Goal: Information Seeking & Learning: Learn about a topic

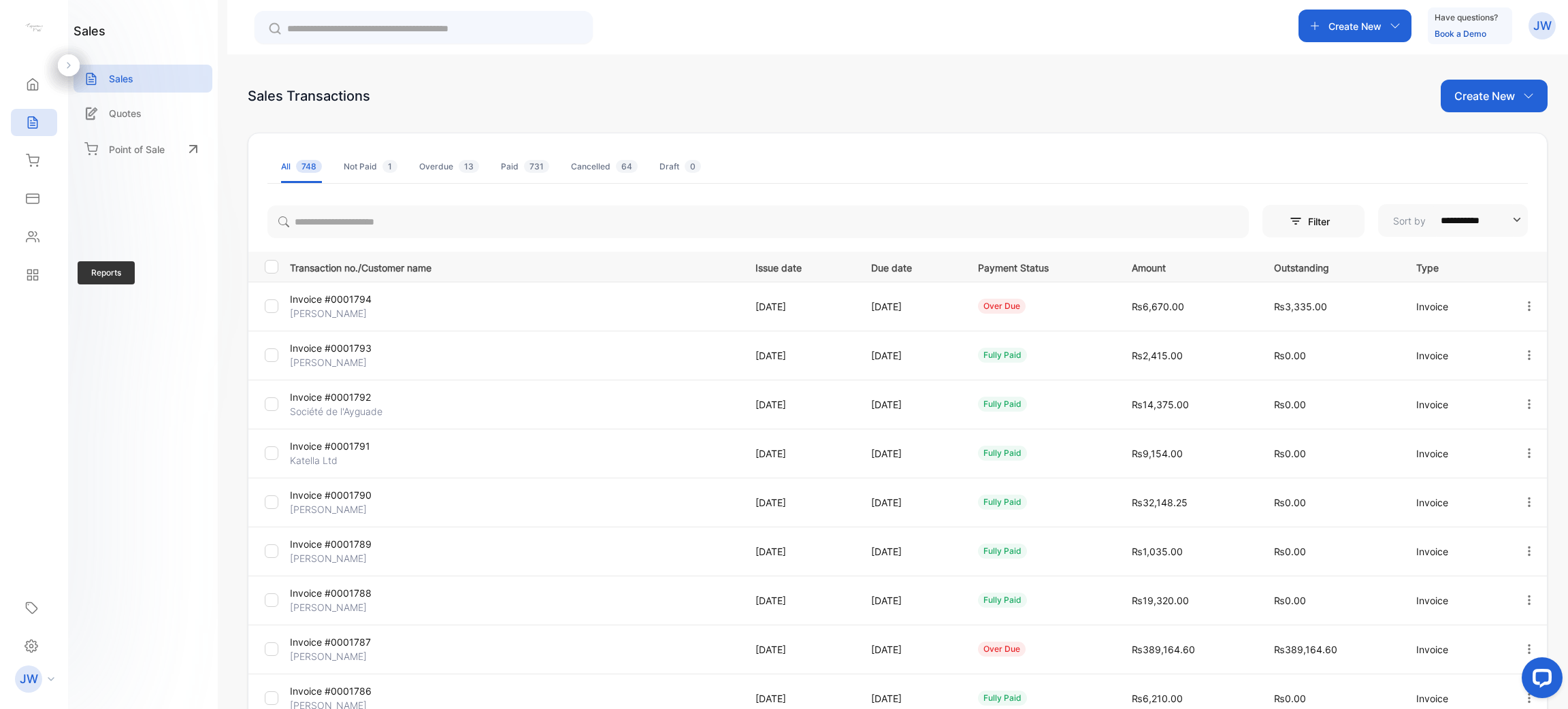
scroll to position [11, 0]
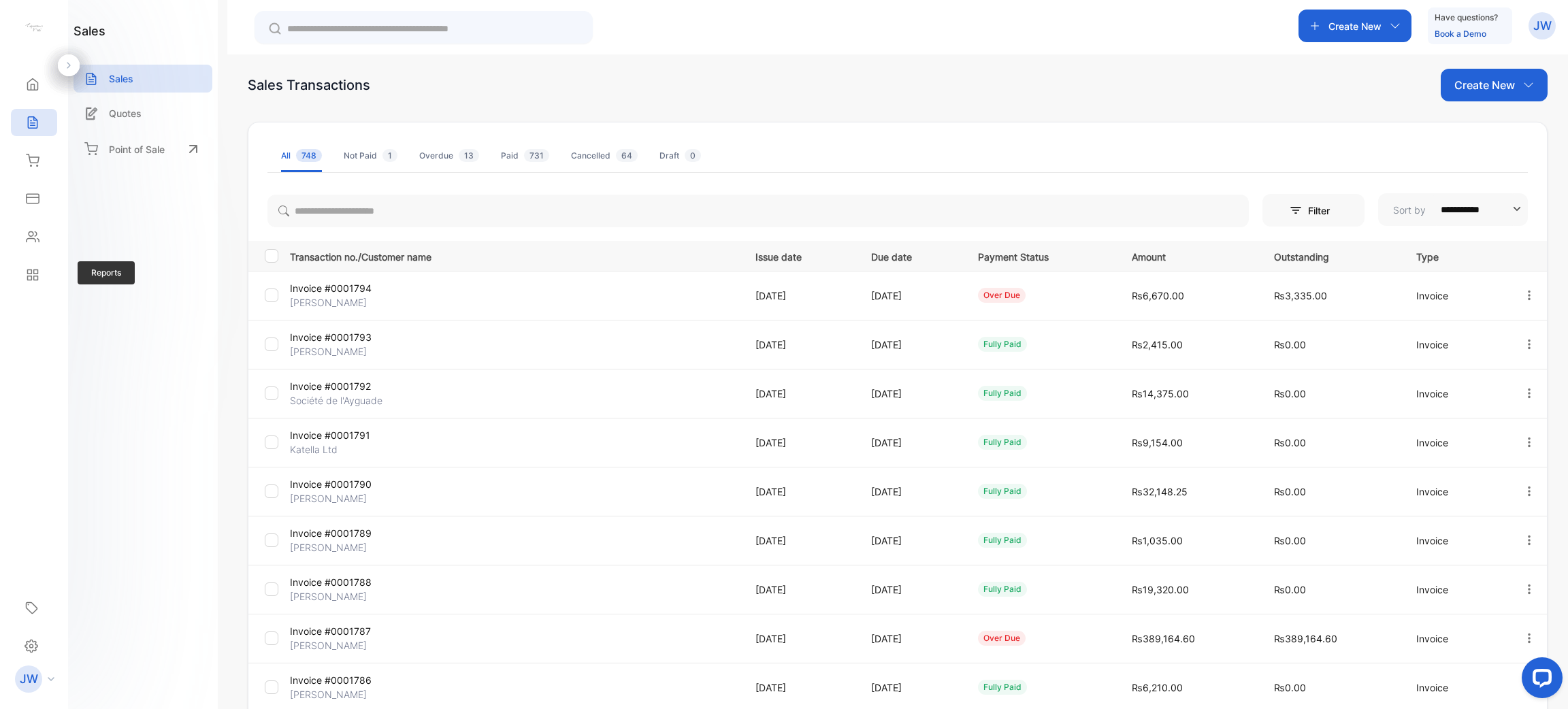
click at [26, 289] on div "Reports Reports" at bounding box center [33, 274] width 46 height 38
click at [26, 283] on div "Reports" at bounding box center [33, 275] width 46 height 28
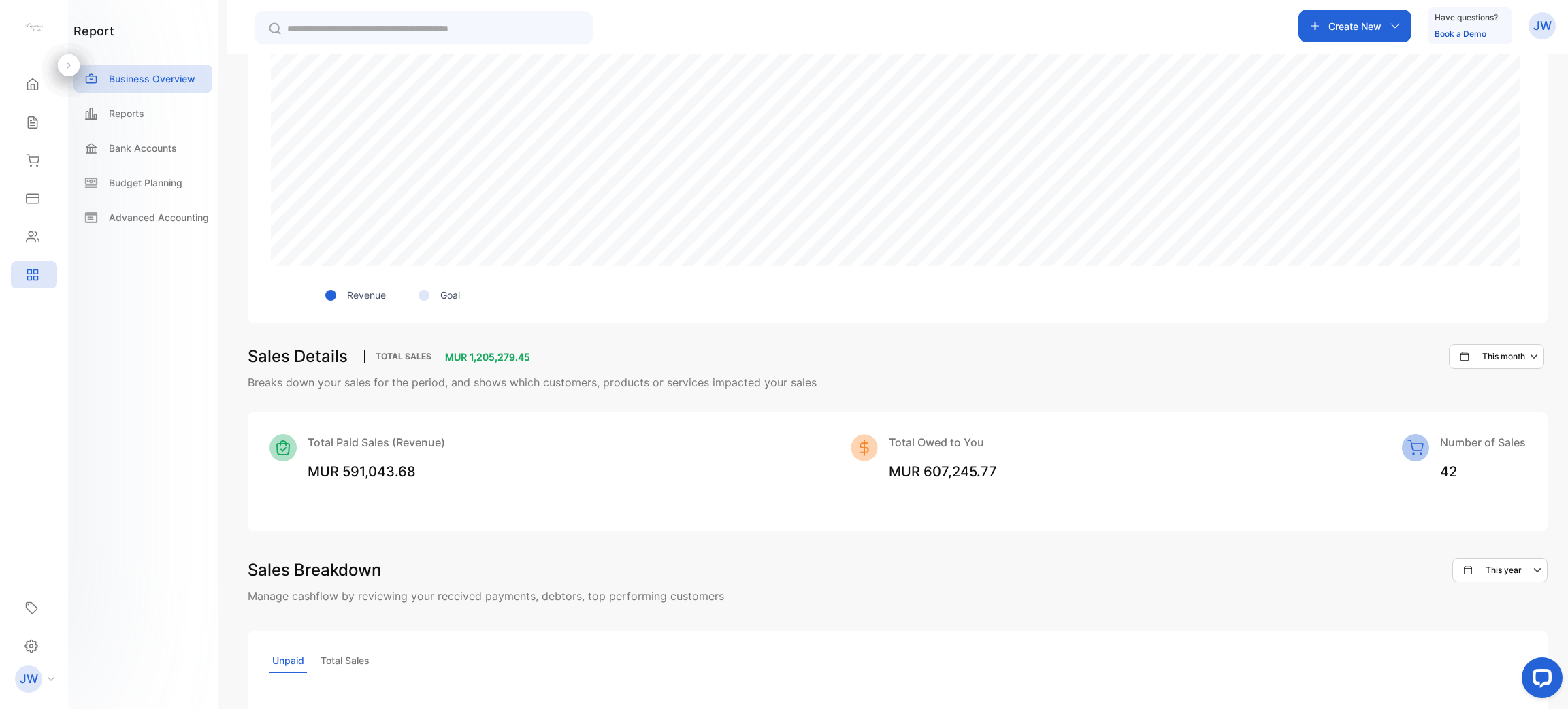
scroll to position [868, 0]
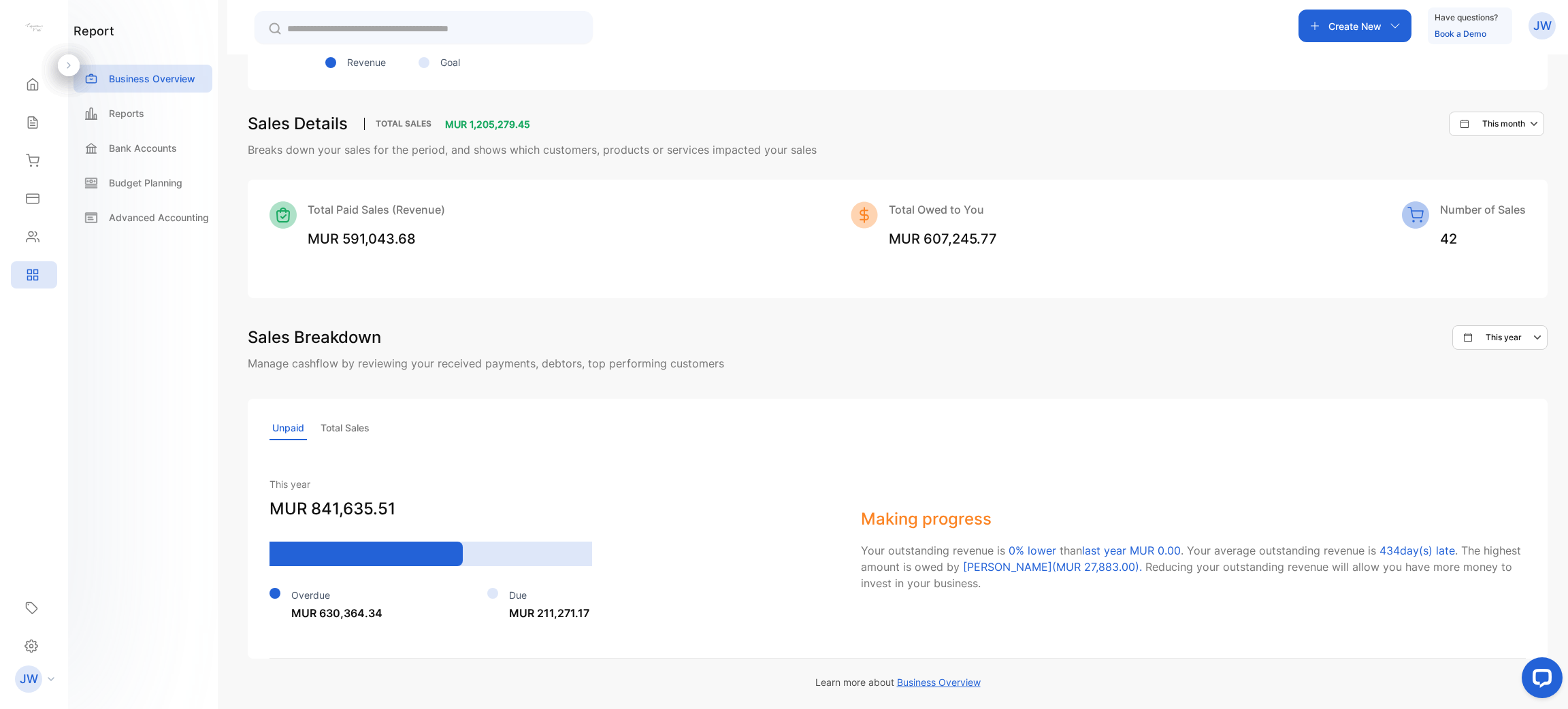
click at [348, 424] on p "Total Sales" at bounding box center [344, 428] width 54 height 24
drag, startPoint x: 292, startPoint y: 441, endPoint x: 292, endPoint y: 431, distance: 10.0
click at [292, 431] on div "Unpaid Total Sales This year MUR 7,211,744.63 Paid MUR 6,145,509.61 Unpaid MUR …" at bounding box center [897, 528] width 1299 height 260
click at [292, 431] on p "Unpaid" at bounding box center [288, 428] width 37 height 24
click at [141, 120] on div "Reports" at bounding box center [143, 113] width 139 height 28
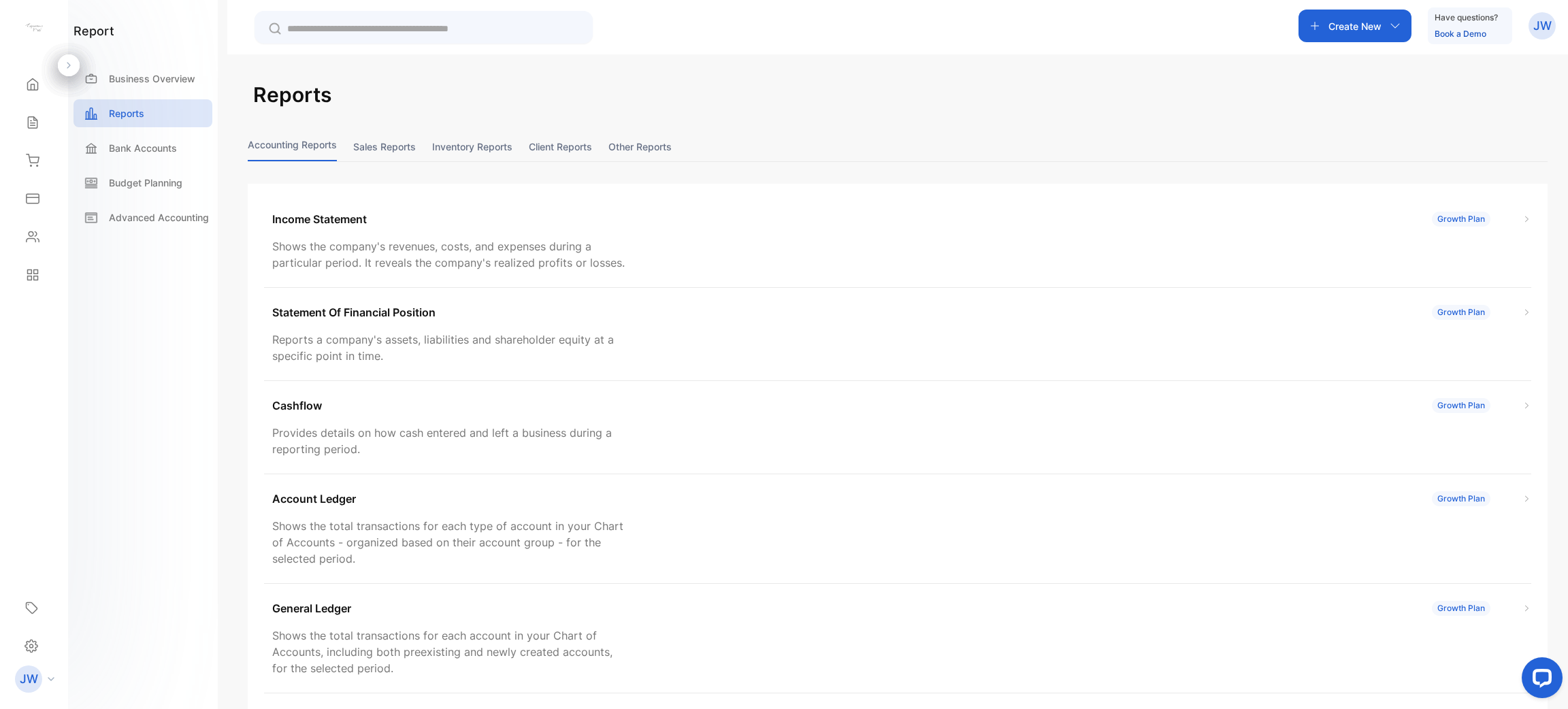
click at [585, 147] on button "Client reports" at bounding box center [561, 147] width 63 height 30
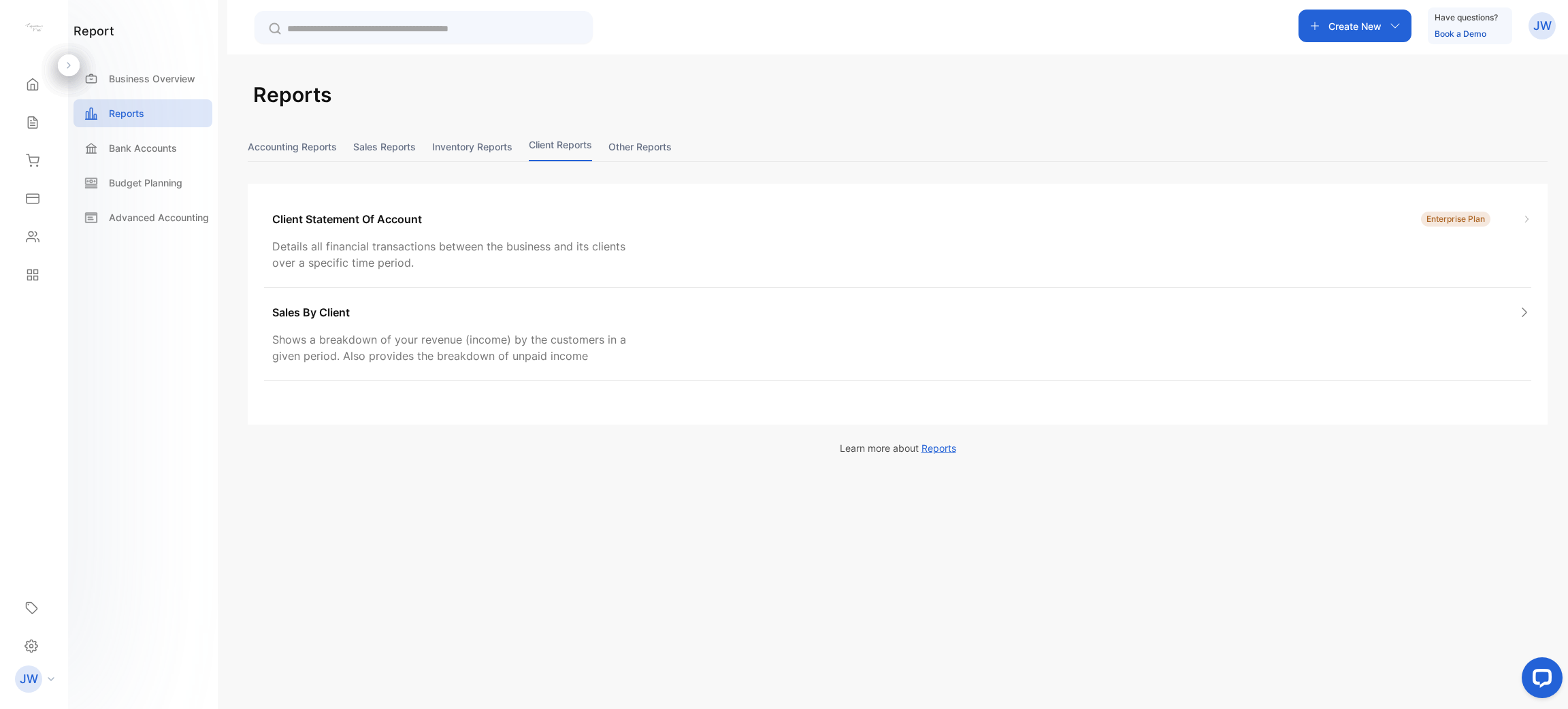
click at [405, 139] on button "Sales reports" at bounding box center [385, 147] width 63 height 30
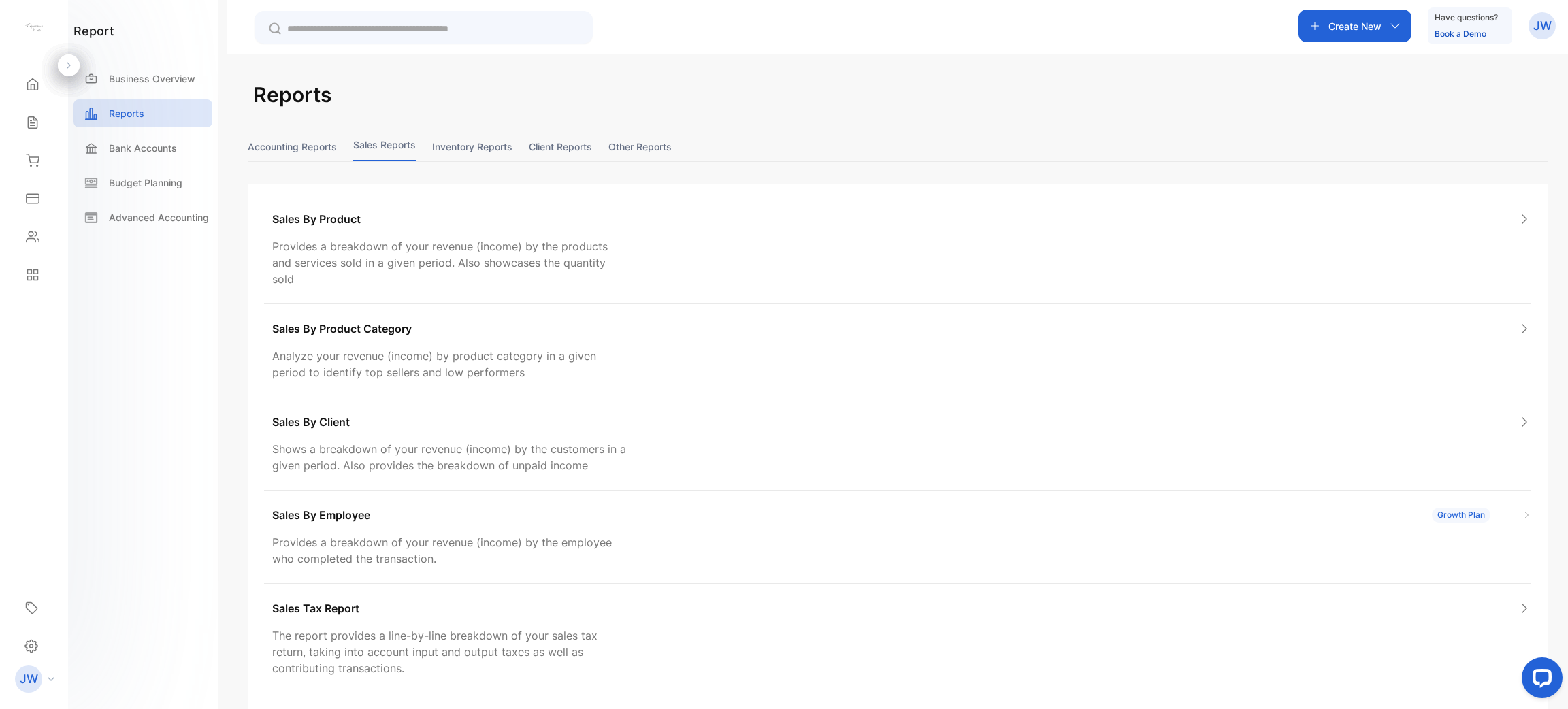
click at [332, 149] on button "Accounting Reports" at bounding box center [292, 147] width 90 height 30
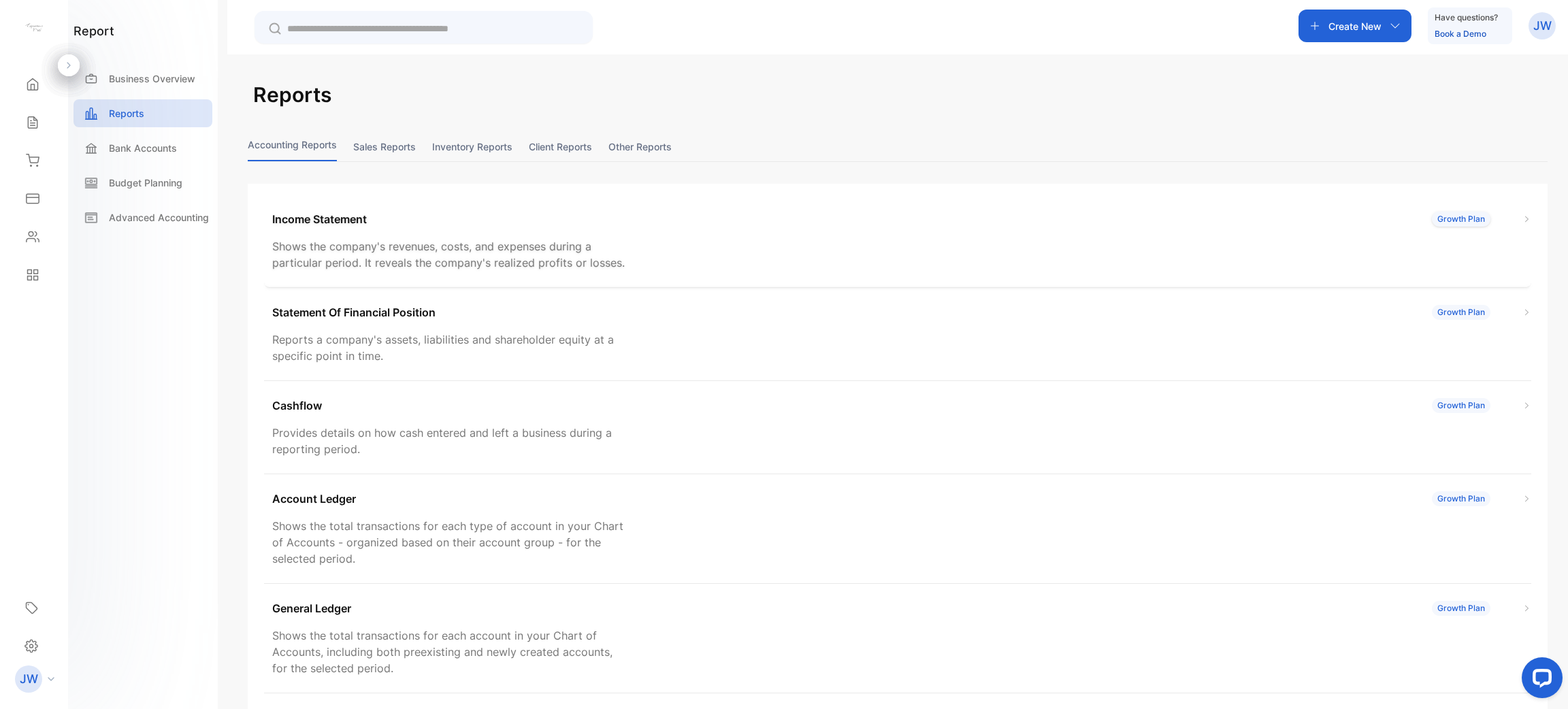
click at [374, 213] on div "Income Statement Growth Plan" at bounding box center [902, 218] width 1259 height 17
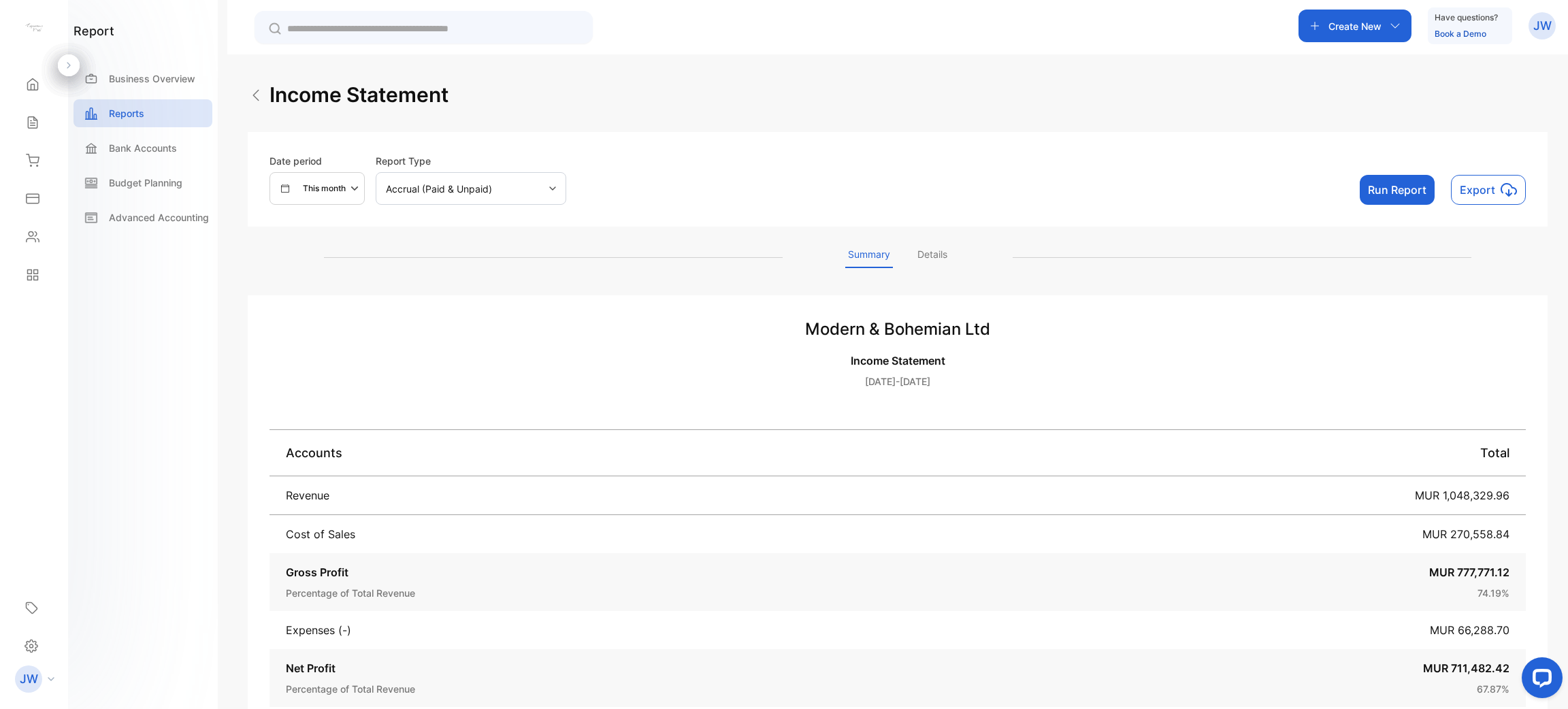
click at [489, 173] on div "Accrual (Paid & Unpaid)" at bounding box center [471, 188] width 191 height 32
click at [485, 180] on div "Accrual (Paid & Unpaid)" at bounding box center [471, 188] width 191 height 32
click at [363, 187] on icon "button" at bounding box center [355, 188] width 17 height 17
click at [319, 228] on p "This year" at bounding box center [313, 234] width 36 height 12
click at [1392, 199] on button "Run Report" at bounding box center [1397, 190] width 75 height 30
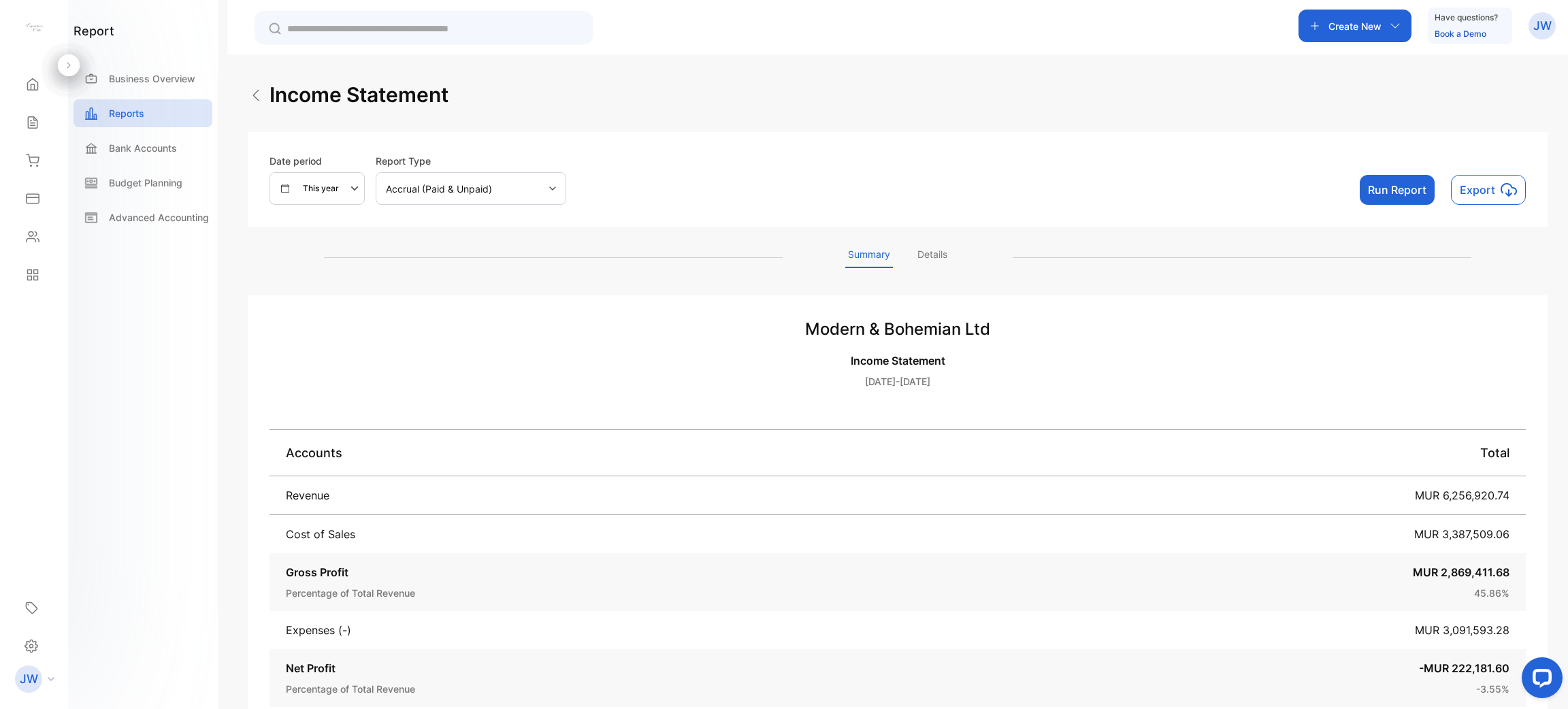
scroll to position [92, 0]
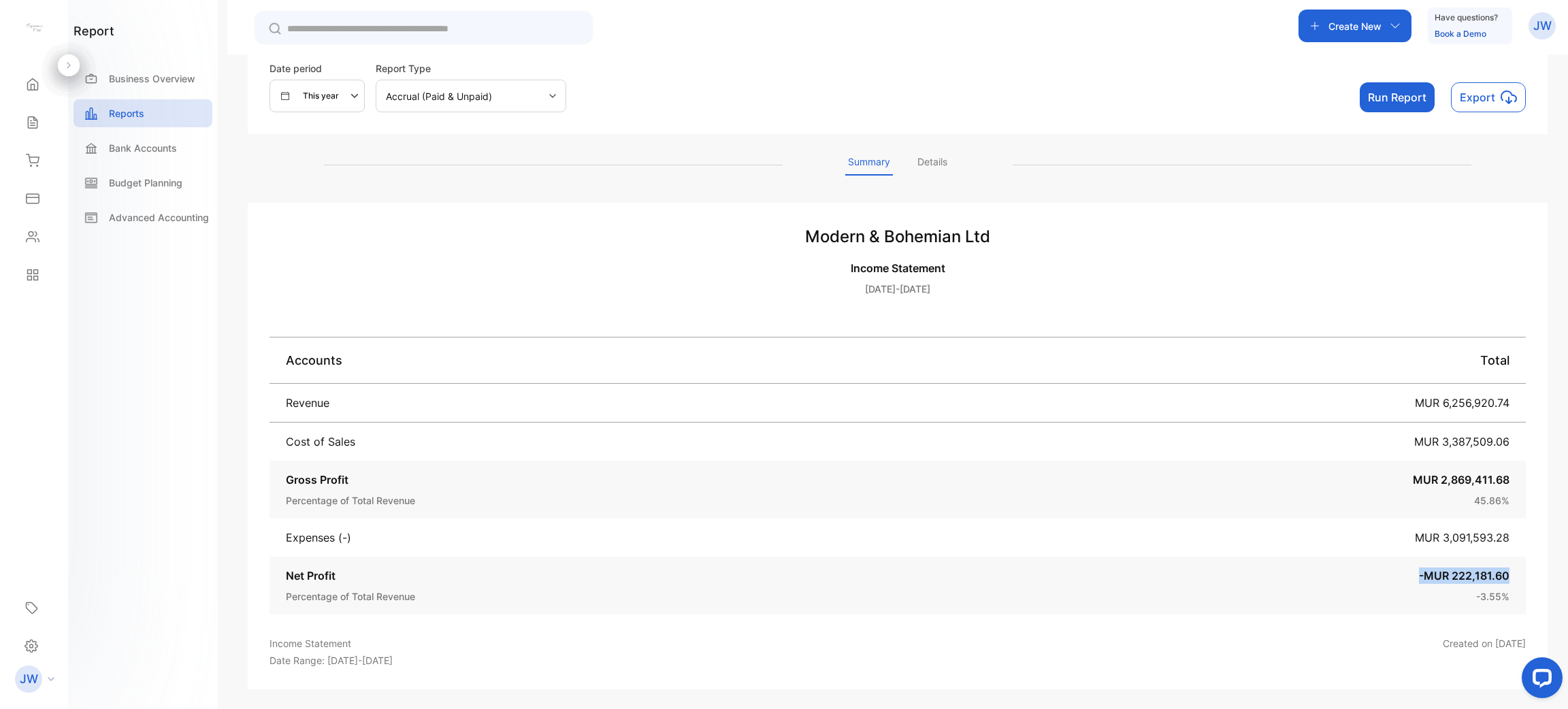
drag, startPoint x: 1405, startPoint y: 572, endPoint x: 1549, endPoint y: 561, distance: 144.4
click at [1549, 561] on div "Income statement Date period This year Report Type Accrual (Paid & Unpaid) Run …" at bounding box center [897, 408] width 1341 height 709
click at [1447, 608] on div "Net Profit -MUR 222,181.60 Percentage of Total Revenue -3.55 %" at bounding box center [897, 585] width 1256 height 58
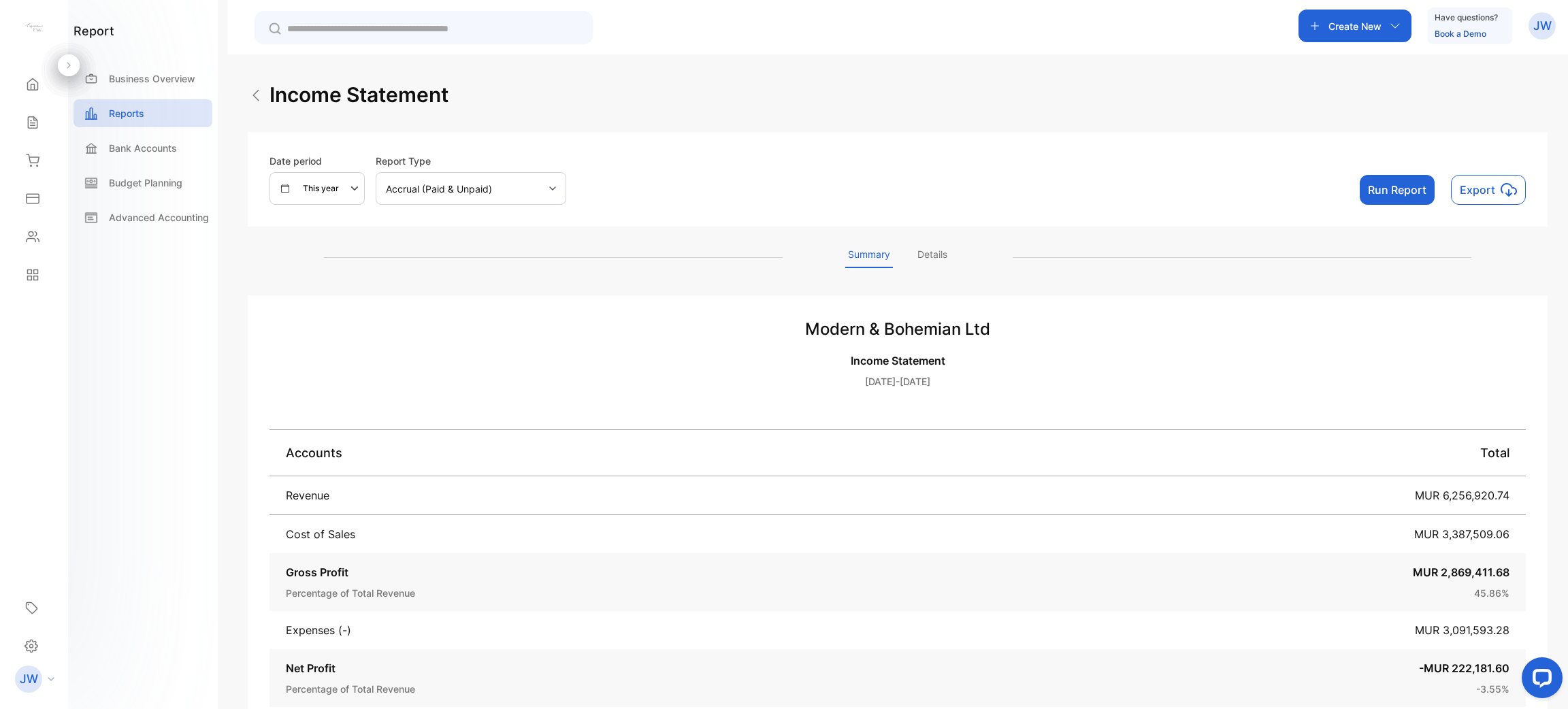
click at [938, 253] on p "Details" at bounding box center [933, 257] width 35 height 21
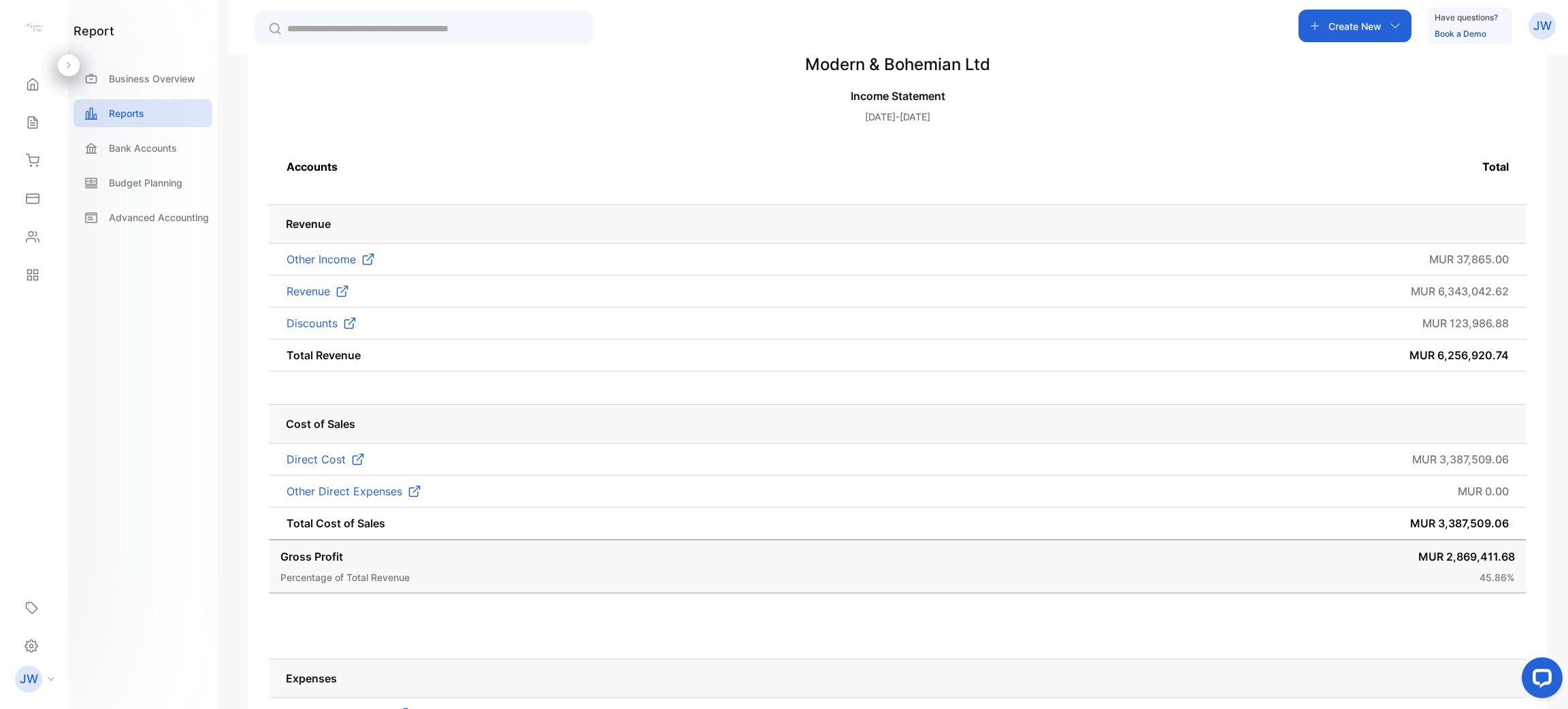
scroll to position [288, 0]
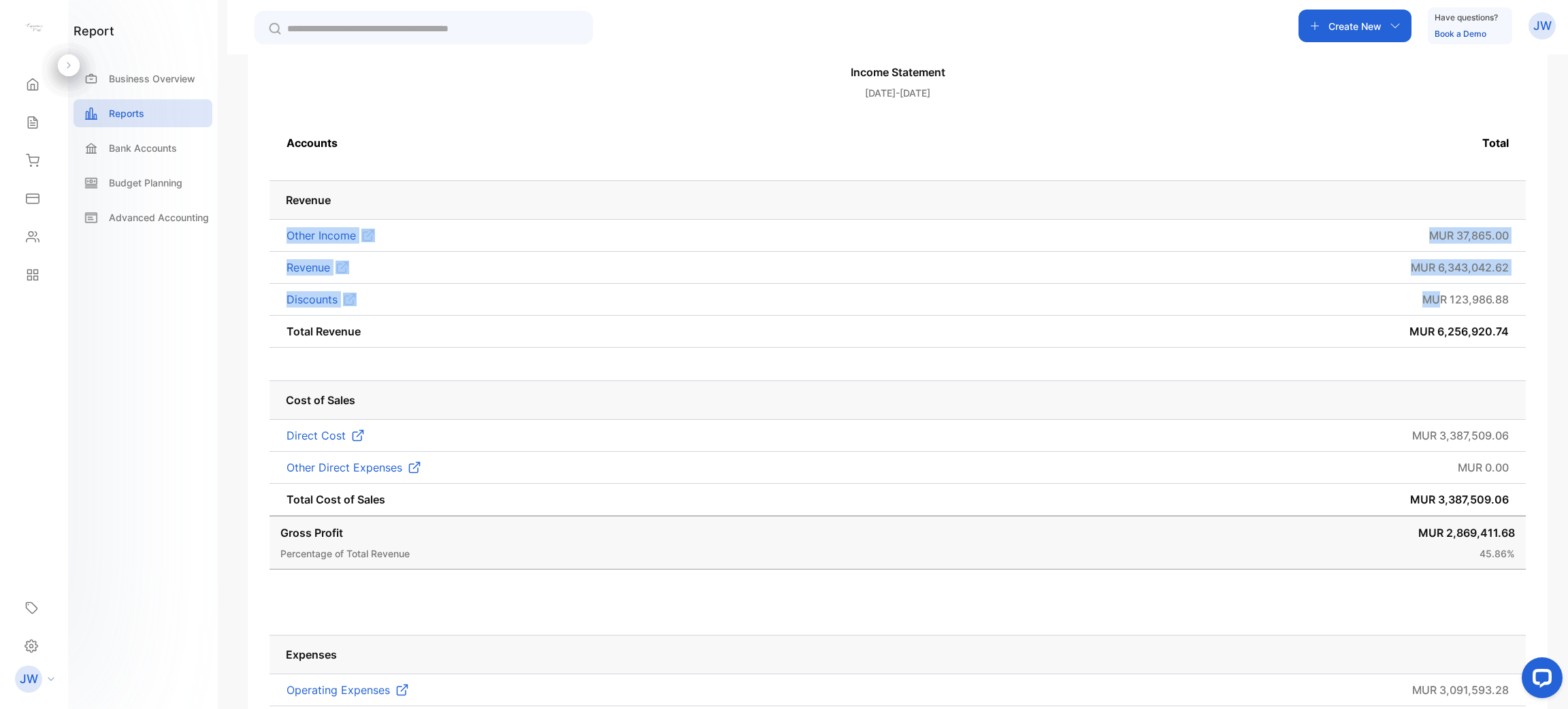
drag, startPoint x: 1439, startPoint y: 297, endPoint x: 1536, endPoint y: 297, distance: 97.0
click at [1536, 297] on div "Modern & Bohemian Ltd Income Statement [DATE]-[DATE] Accounts Total Revenue Oth…" at bounding box center [897, 469] width 1299 height 924
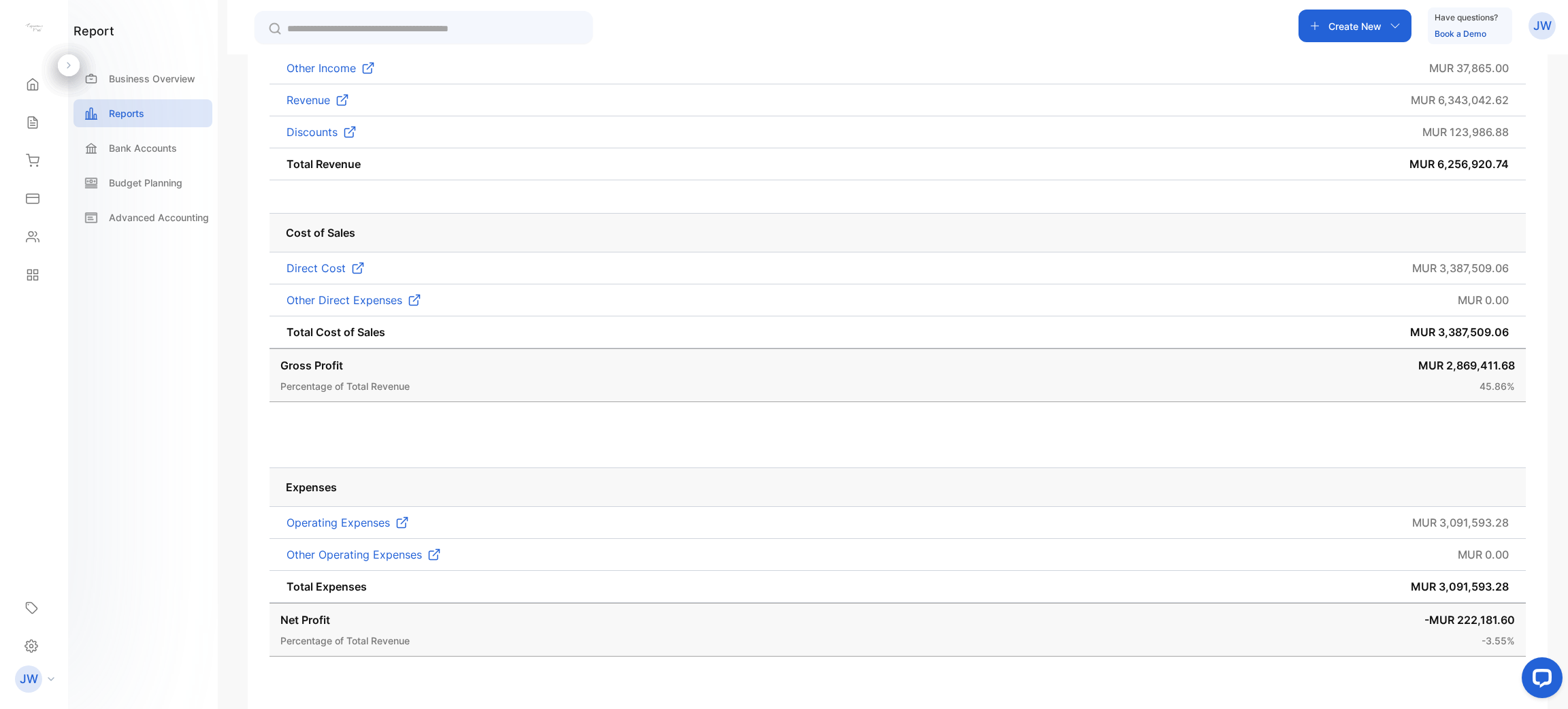
scroll to position [0, 0]
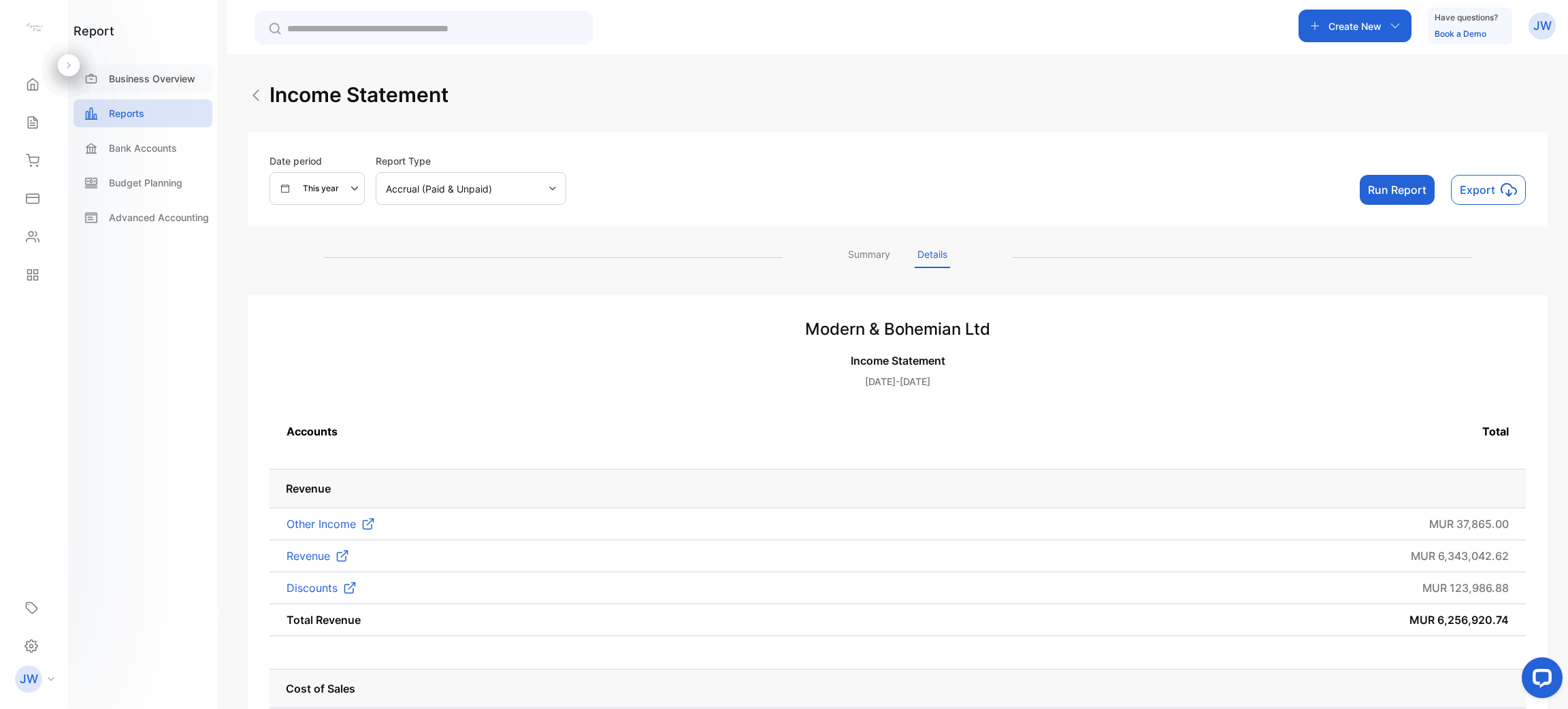
click at [151, 73] on p "Business Overview" at bounding box center [152, 79] width 87 height 15
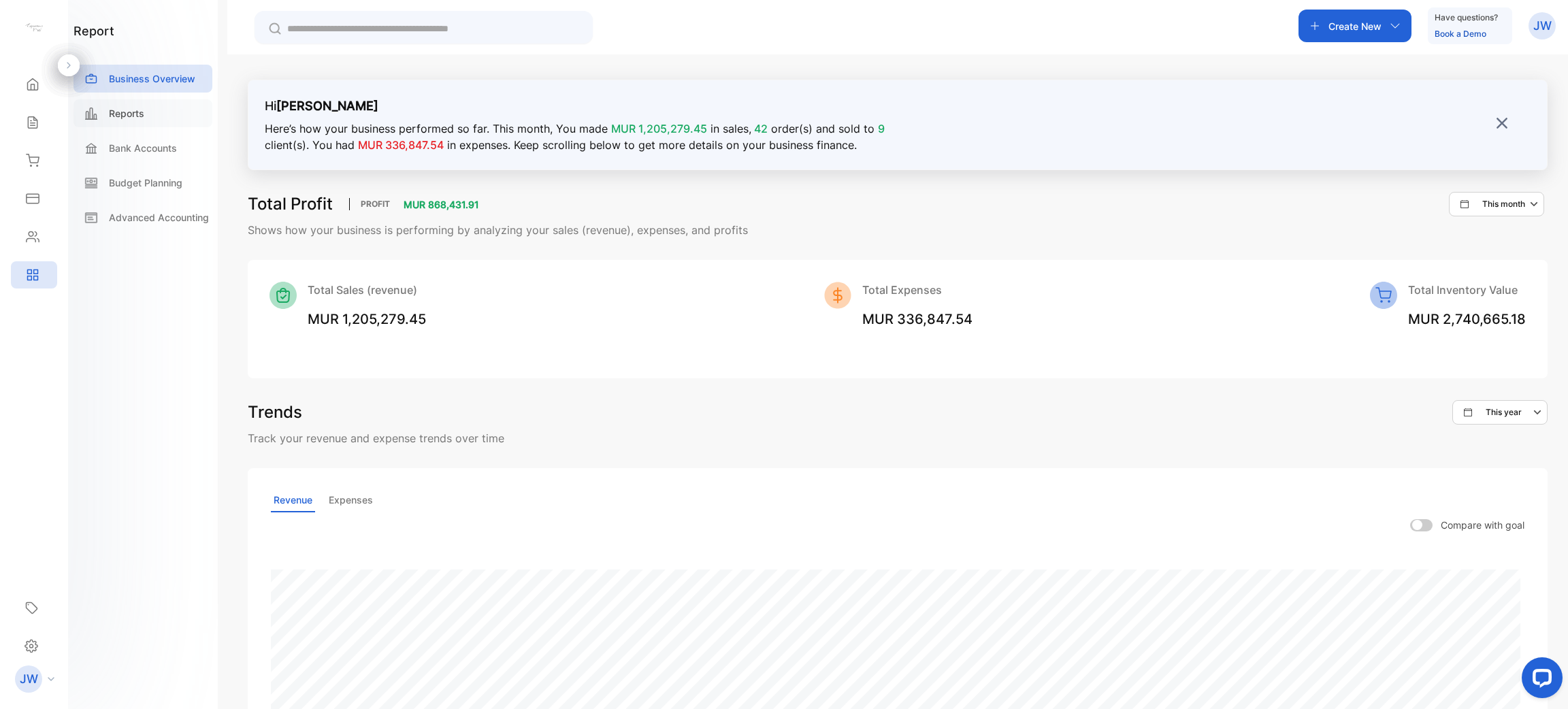
click at [149, 116] on div "Reports" at bounding box center [143, 113] width 139 height 28
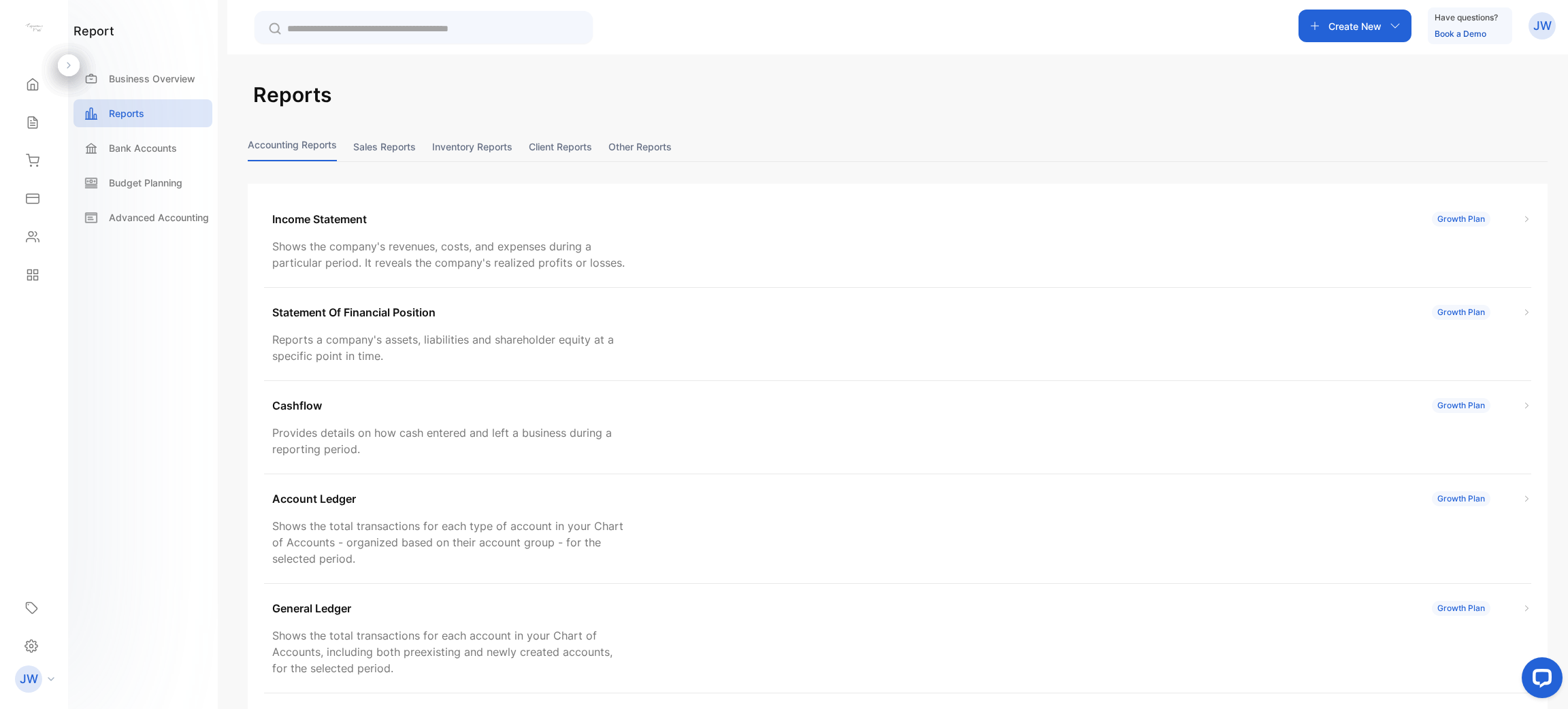
click at [405, 142] on button "Sales reports" at bounding box center [385, 147] width 63 height 30
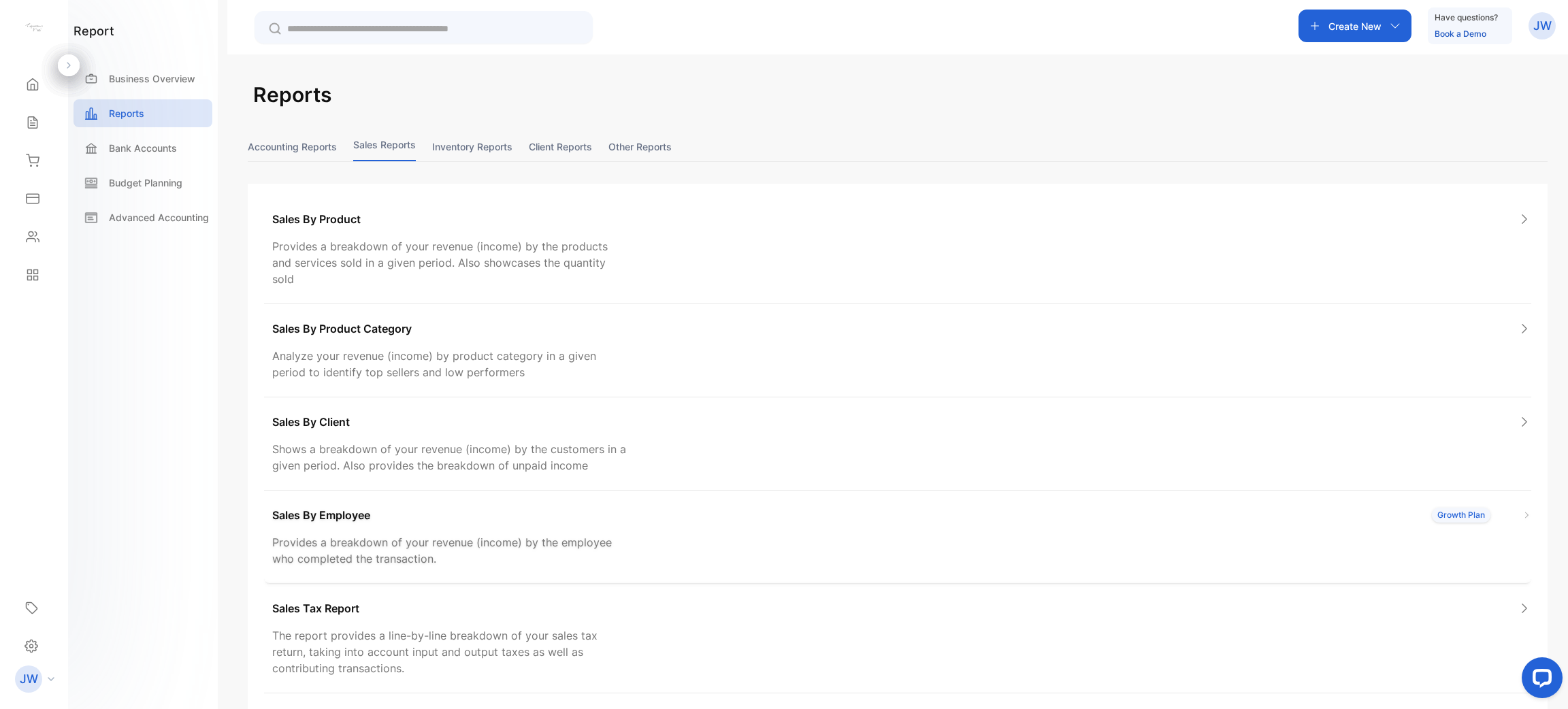
click at [407, 506] on div "Sales By Employee Growth Plan" at bounding box center [902, 514] width 1259 height 17
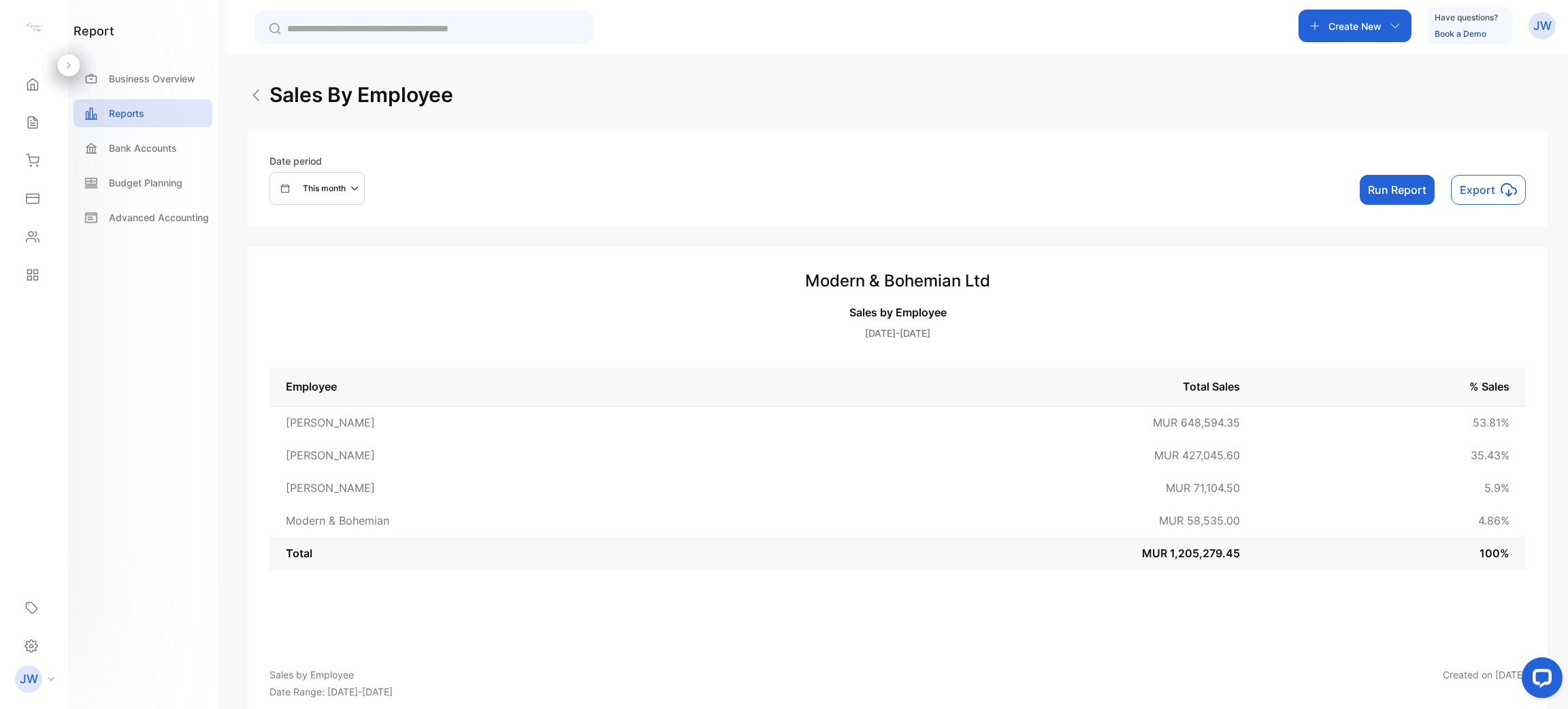
click at [1382, 182] on button "Run Report" at bounding box center [1397, 190] width 75 height 30
click at [326, 178] on button "This month" at bounding box center [317, 188] width 95 height 32
click at [322, 210] on div "This year This month This week Custom" at bounding box center [310, 275] width 81 height 138
click at [313, 223] on div "This year" at bounding box center [310, 234] width 79 height 28
click at [1374, 192] on button "Run Report" at bounding box center [1397, 190] width 75 height 30
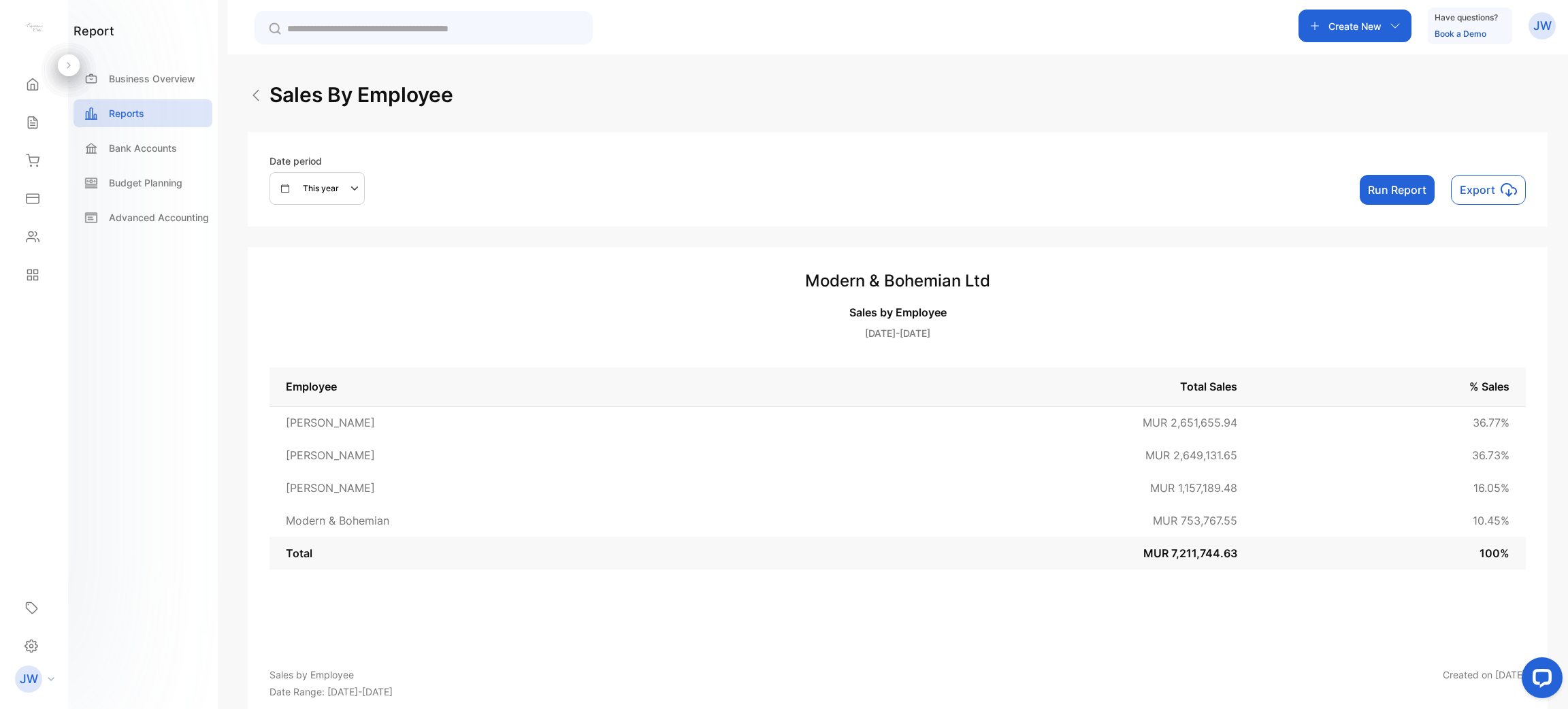
scroll to position [32, 0]
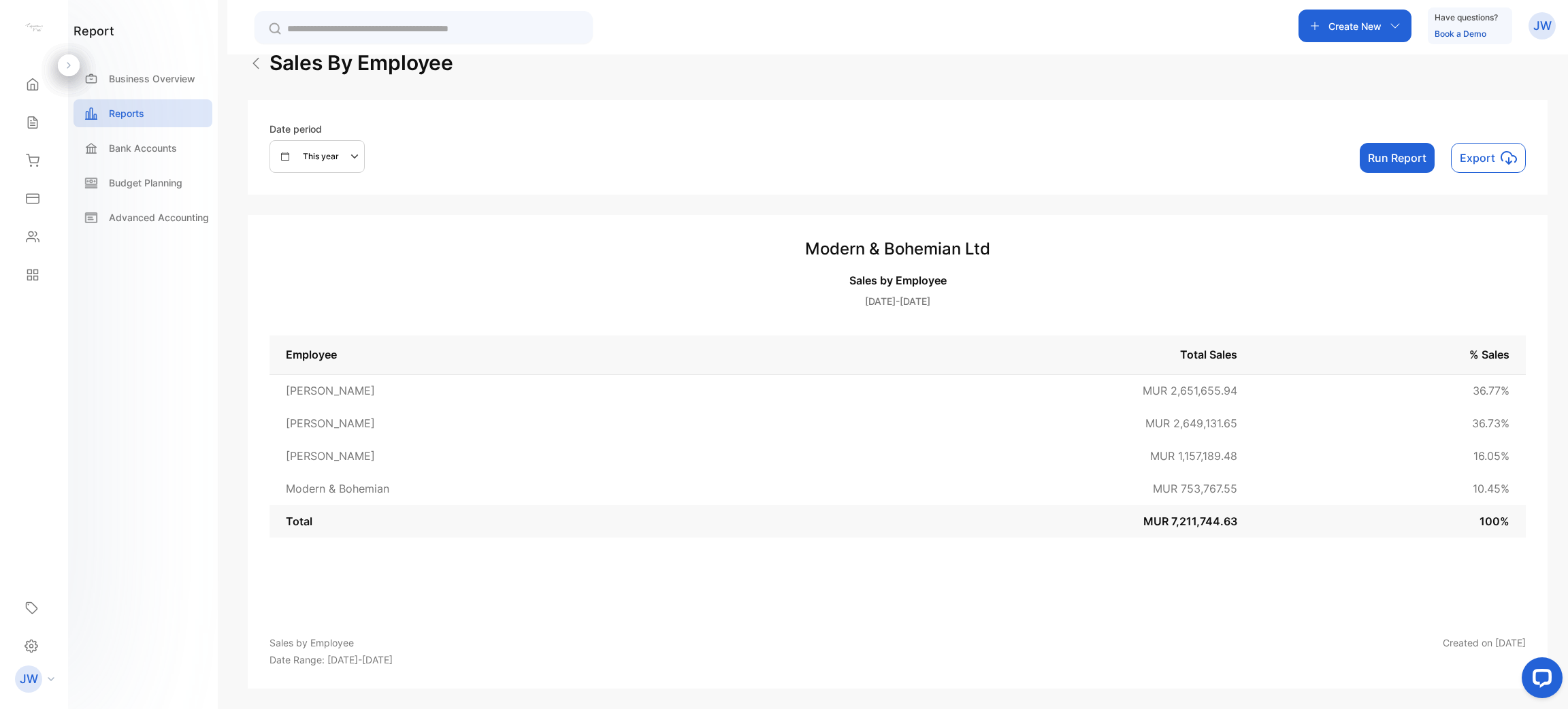
click at [1209, 500] on td "MUR 753,767.55" at bounding box center [1016, 488] width 476 height 32
click at [1026, 494] on td "MUR 753,767.55" at bounding box center [1016, 488] width 476 height 32
click at [173, 104] on div "Reports" at bounding box center [143, 113] width 139 height 28
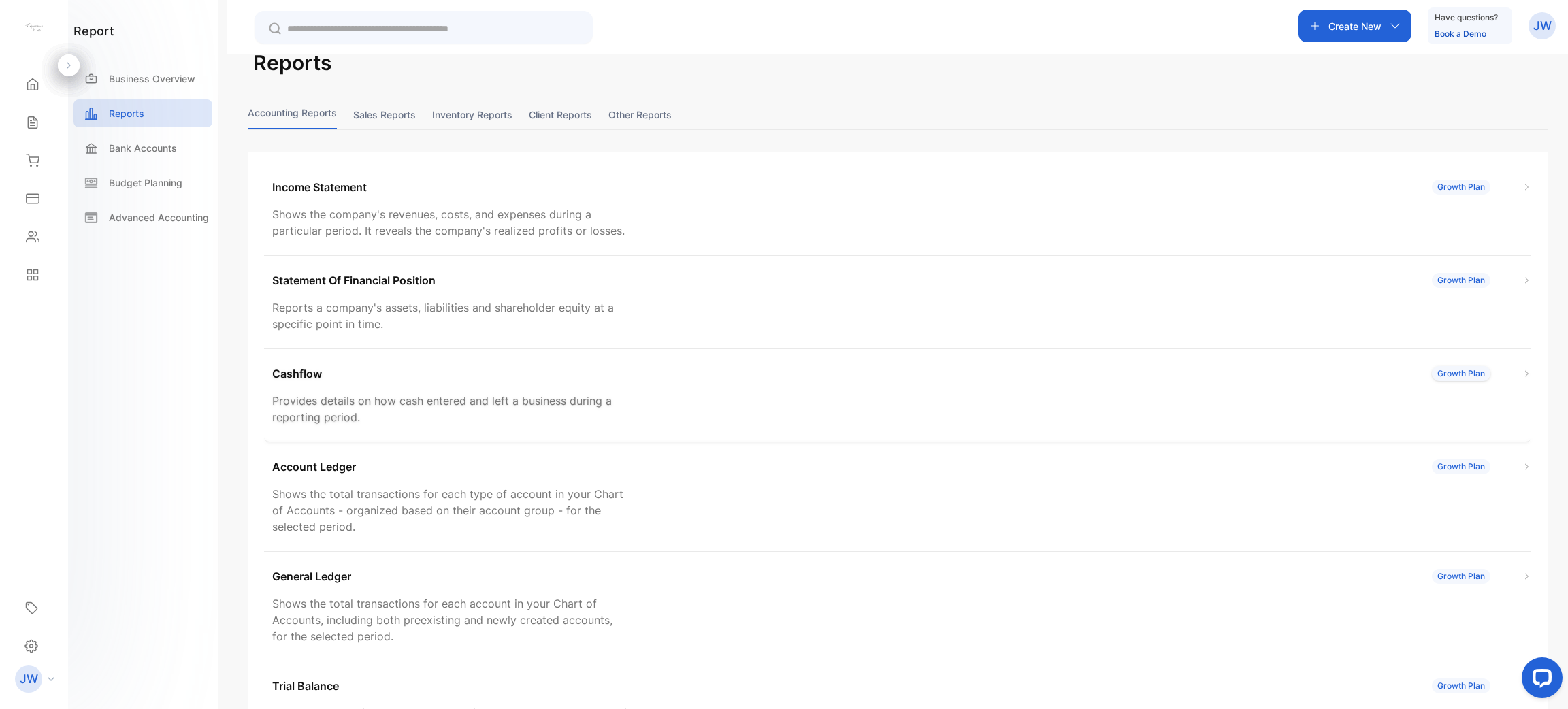
click at [692, 412] on div "Cashflow Growth Plan Provides details on how cash entered and left a business d…" at bounding box center [897, 395] width 1267 height 93
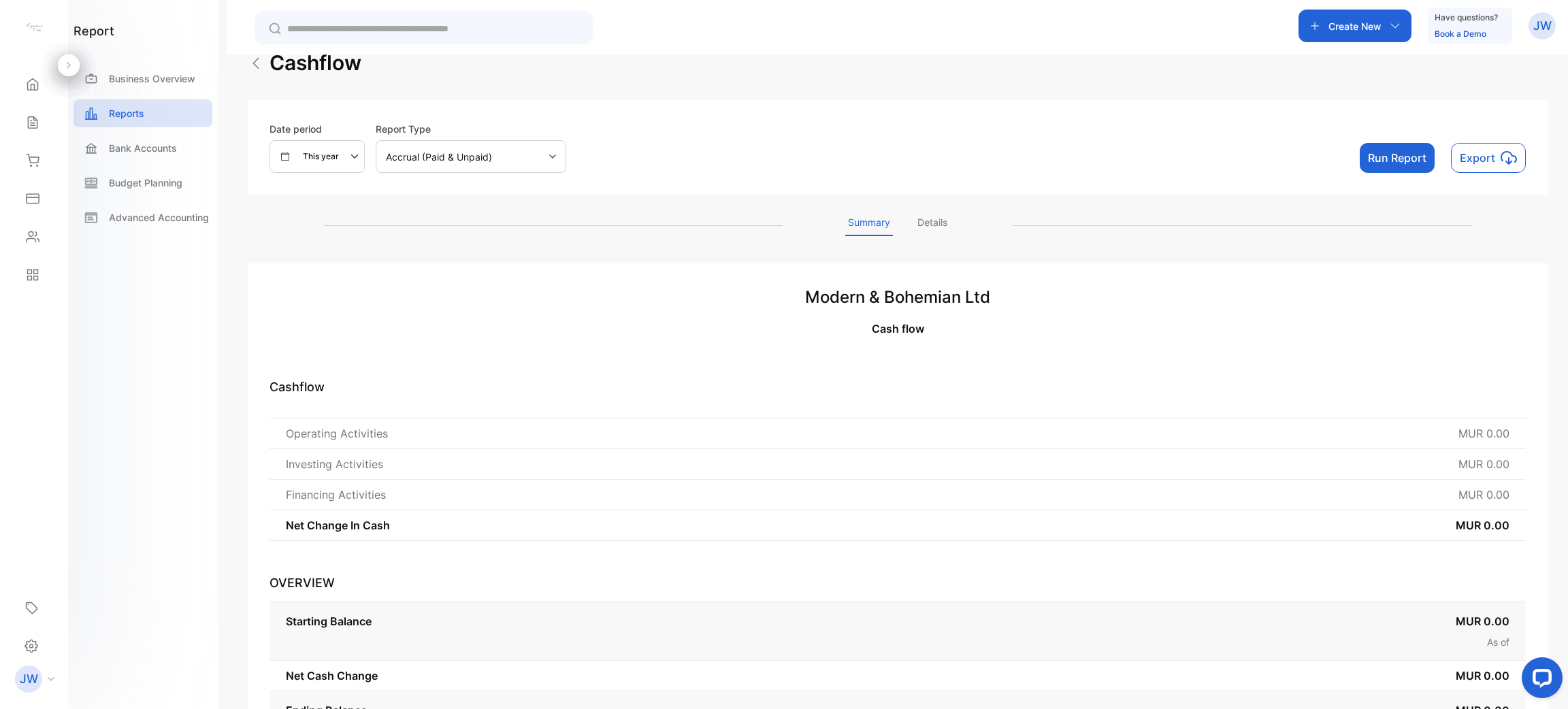
click at [1402, 155] on button "Run Report" at bounding box center [1397, 157] width 75 height 30
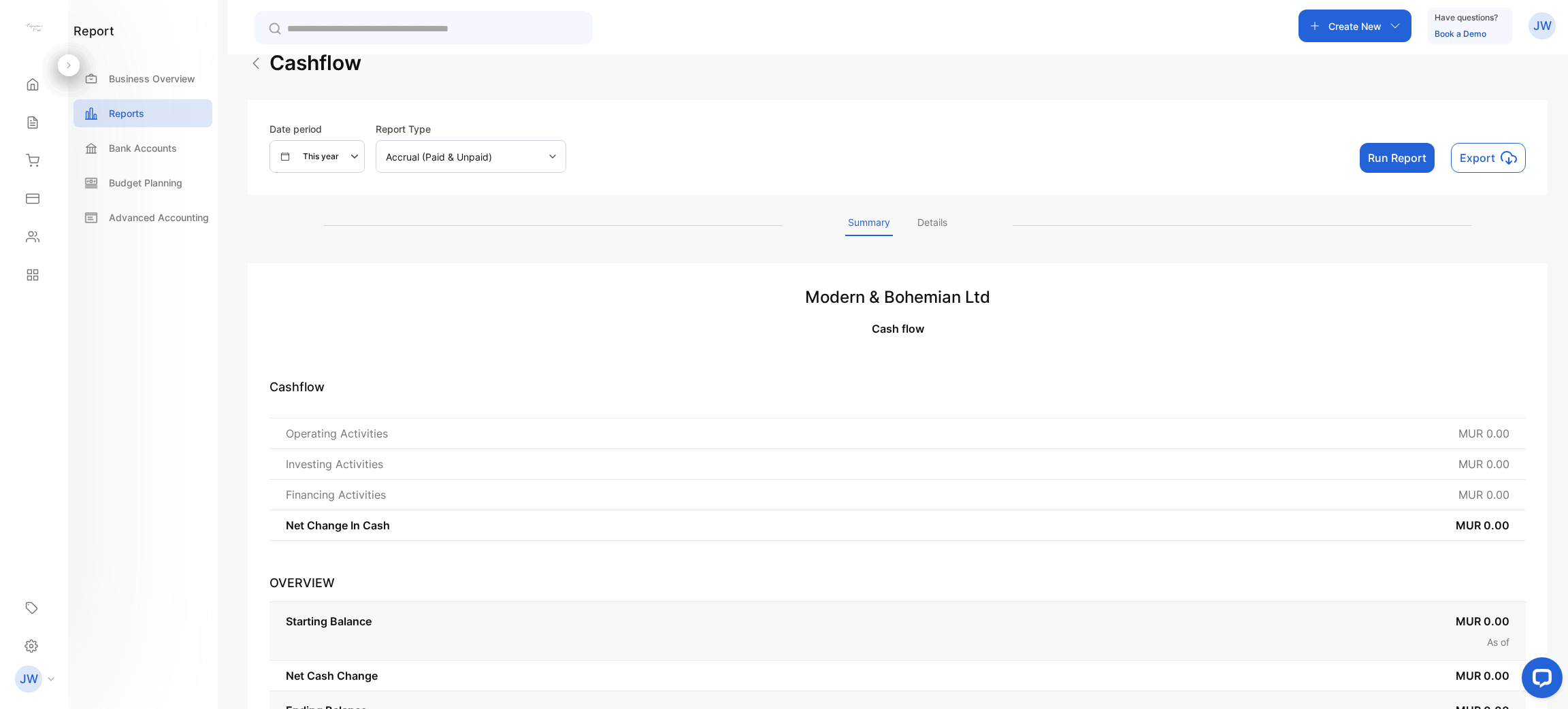
click at [1402, 155] on button "Run Report" at bounding box center [1397, 157] width 75 height 30
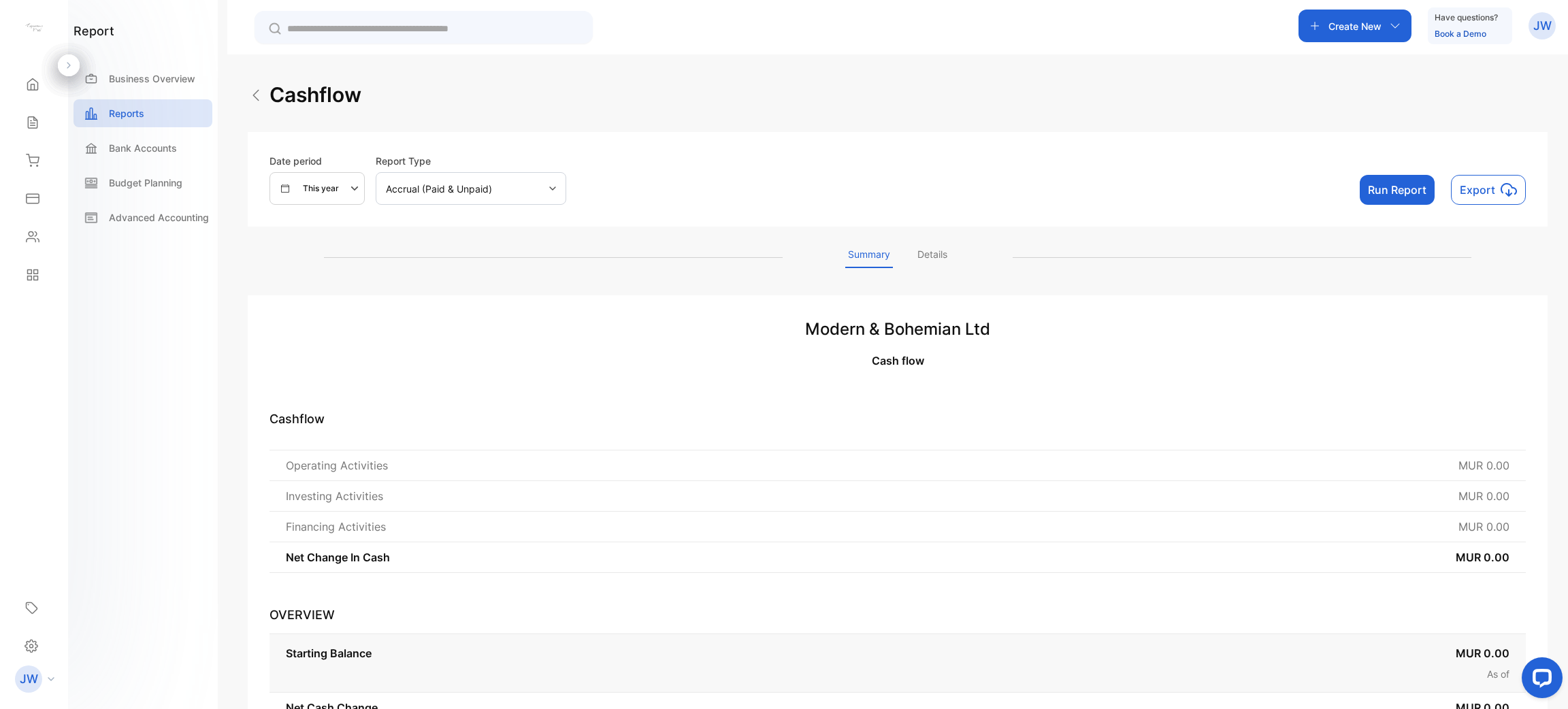
click at [1353, 438] on div "Modern & Bohemian Ltd Cash flow Cashflow Operating Activities MUR 0.00 Investin…" at bounding box center [897, 575] width 1299 height 561
click at [338, 180] on div "This year" at bounding box center [323, 188] width 83 height 17
click at [338, 188] on div "This year" at bounding box center [323, 188] width 83 height 17
click at [191, 134] on div "Bank Accounts" at bounding box center [143, 148] width 139 height 28
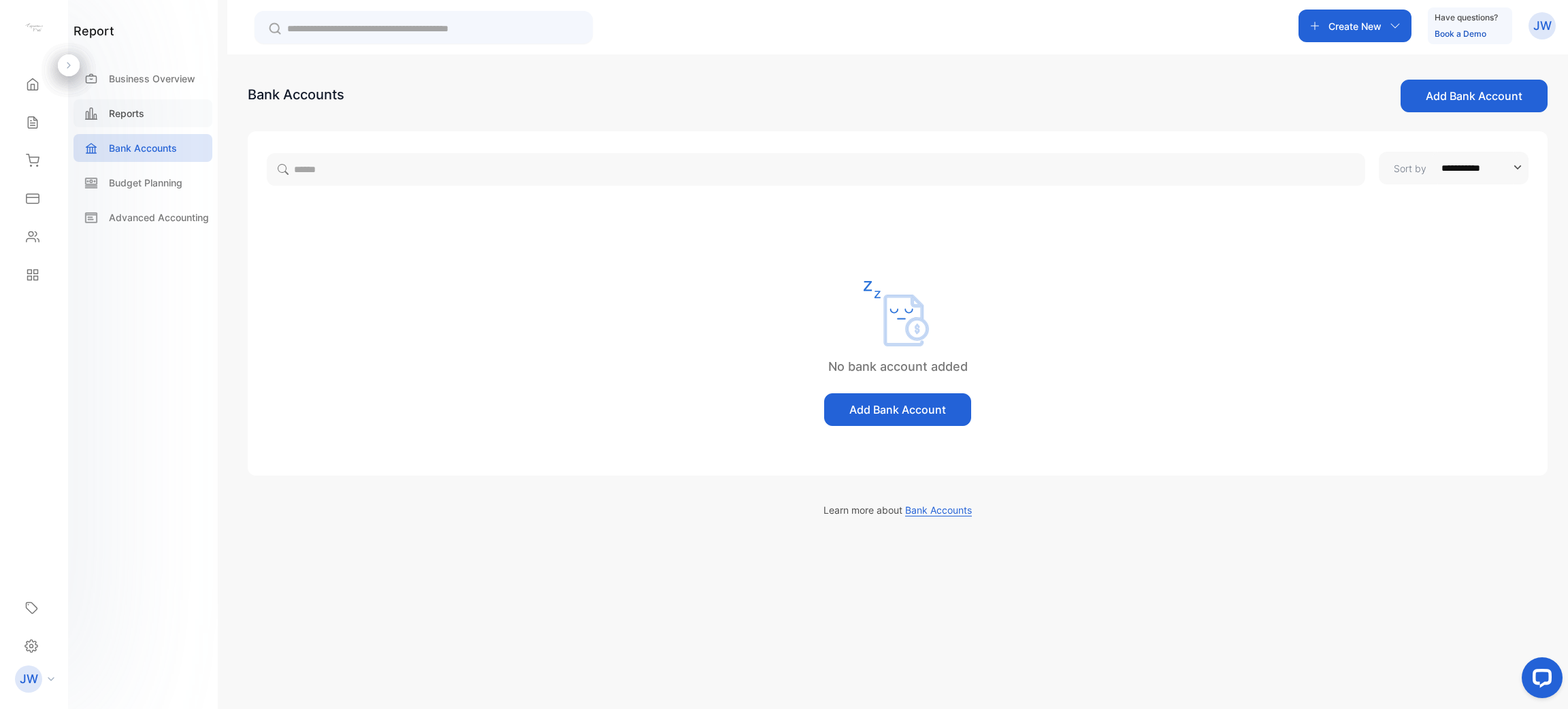
click at [182, 118] on div "Reports" at bounding box center [143, 113] width 139 height 28
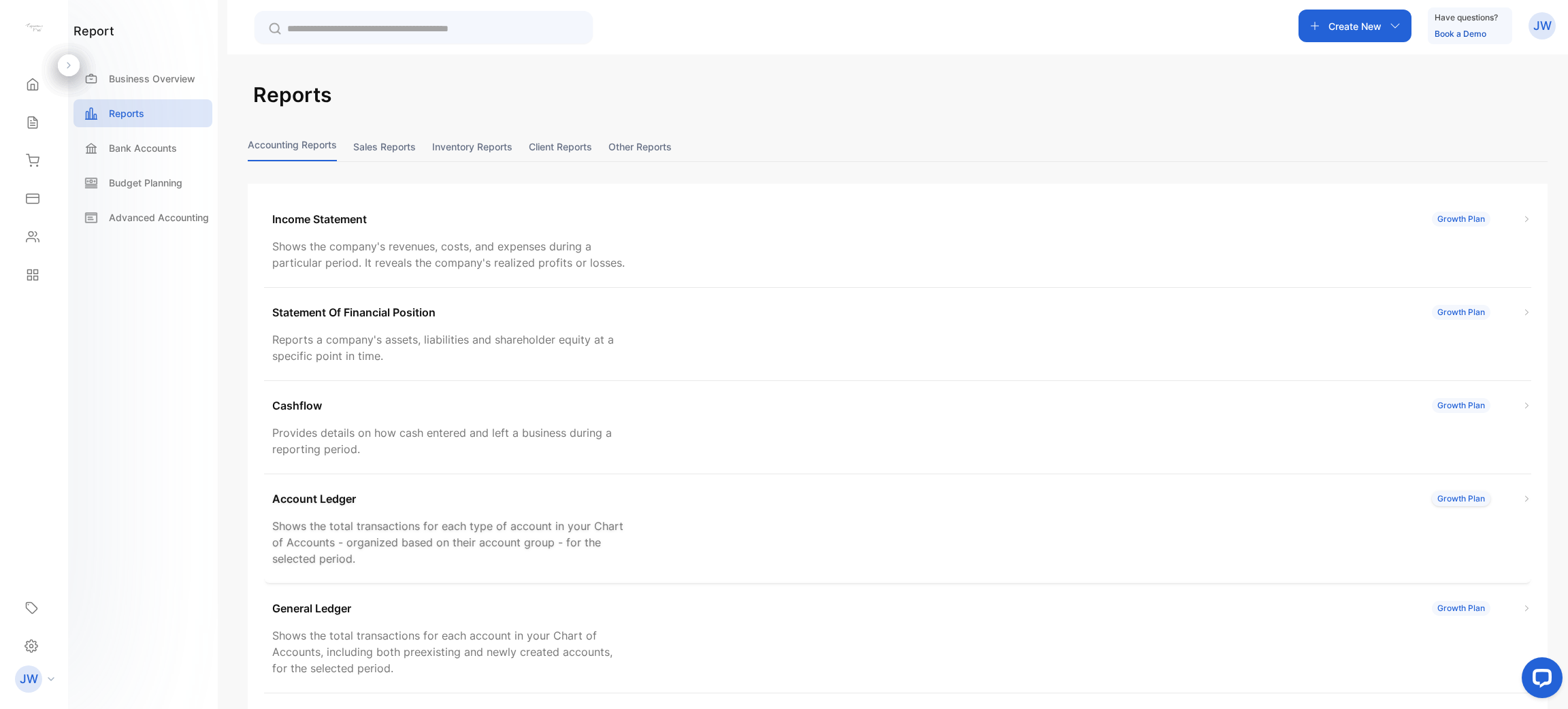
click at [509, 485] on div "Account Ledger Growth Plan Shows the total transactions for each type of accoun…" at bounding box center [897, 528] width 1267 height 109
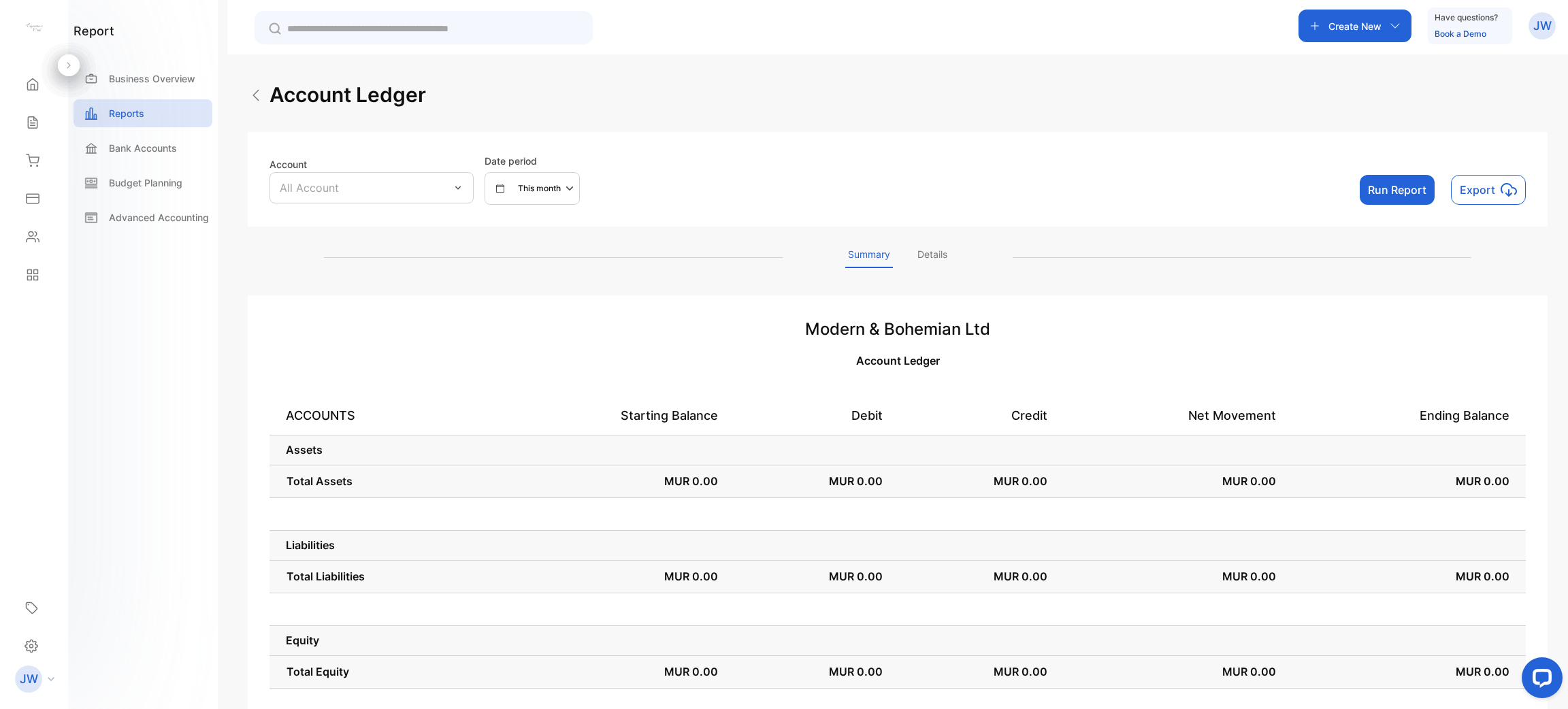
click at [1362, 196] on button "Run Report" at bounding box center [1397, 190] width 75 height 30
click at [392, 207] on div "Account All Account Date period This month Run Report Export" at bounding box center [897, 179] width 1299 height 94
click at [392, 202] on div "All Account" at bounding box center [372, 188] width 205 height 31
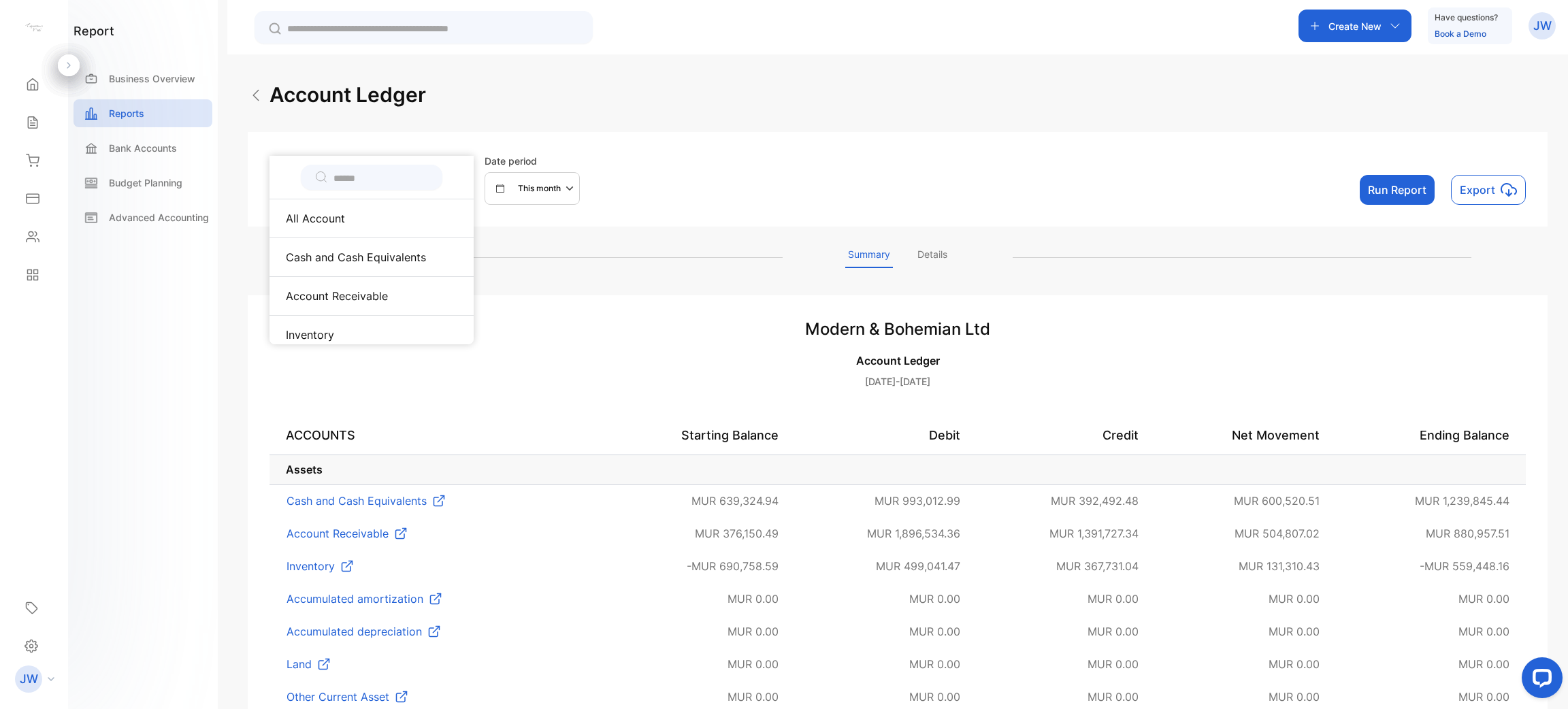
click at [638, 247] on div "Summary Details" at bounding box center [897, 257] width 1299 height 21
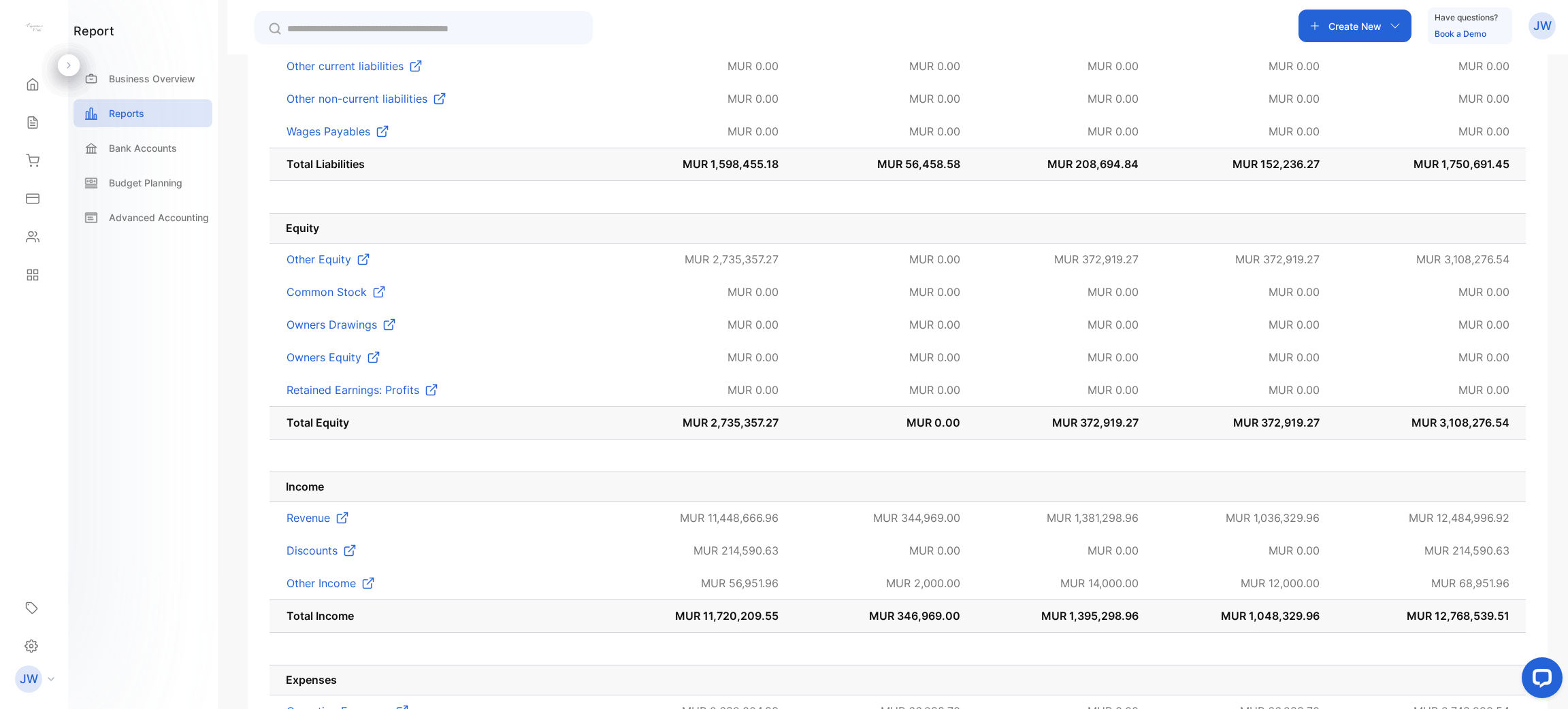
scroll to position [1174, 0]
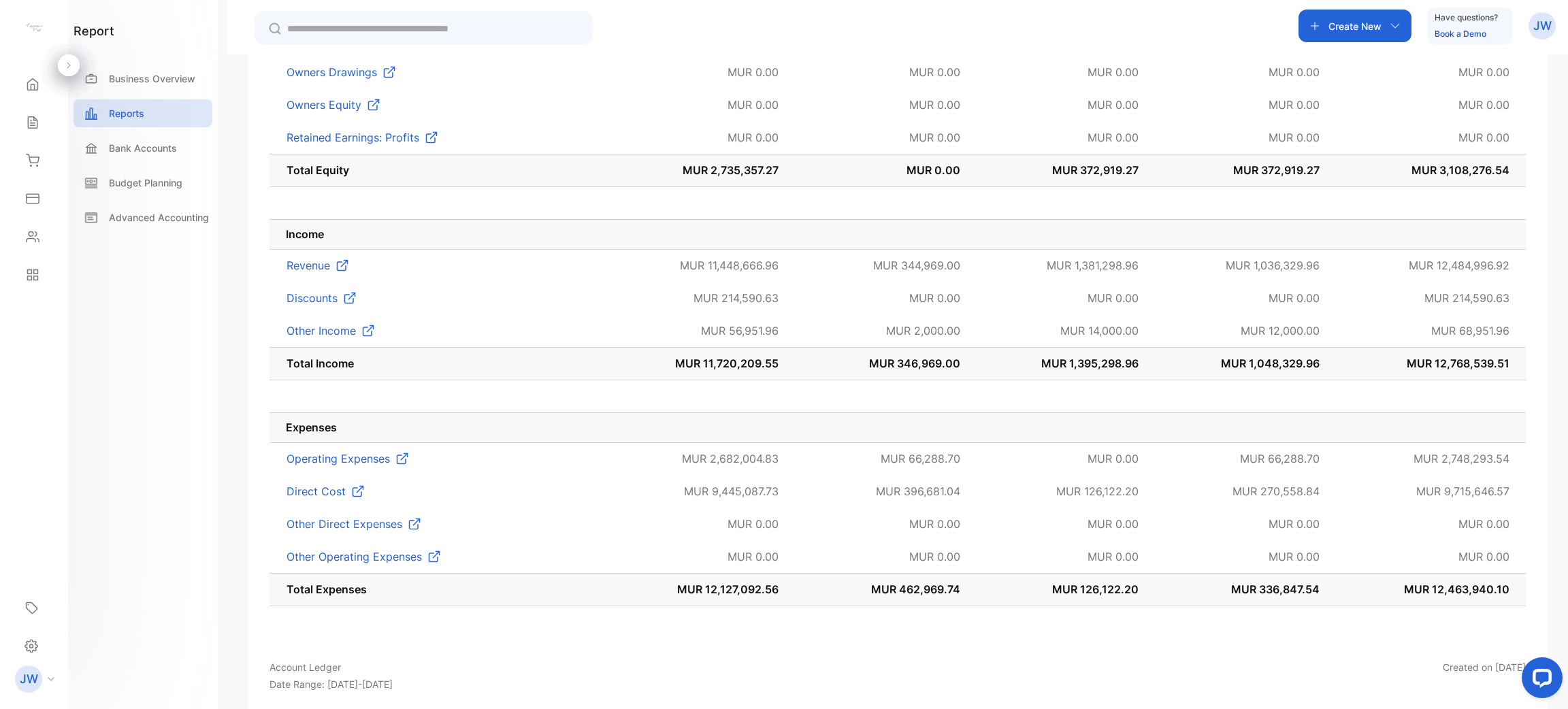
click at [1443, 359] on span "MUR 12,768,539.51" at bounding box center [1458, 363] width 102 height 14
click at [1394, 359] on p "MUR 12,768,539.51" at bounding box center [1431, 363] width 157 height 17
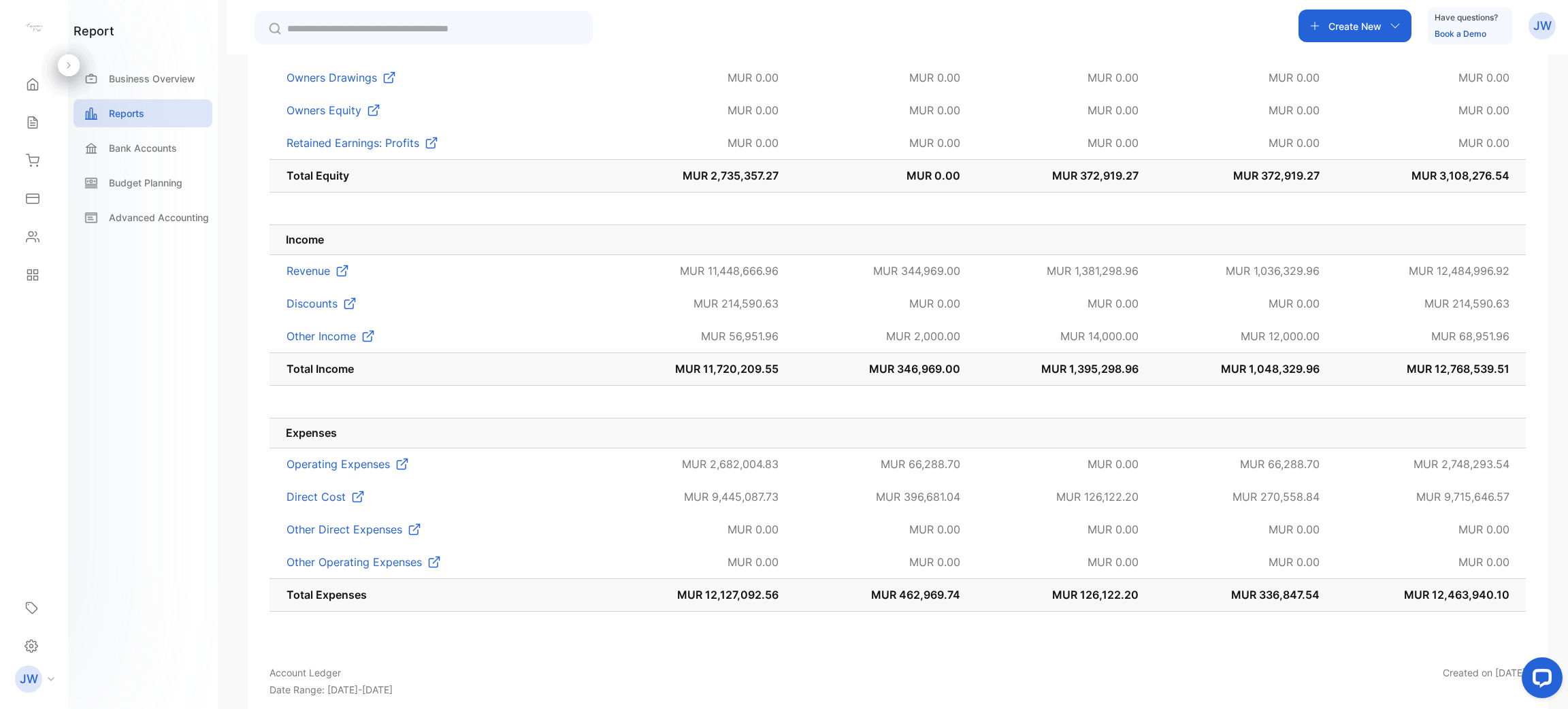
scroll to position [1169, 0]
click at [39, 202] on div "Expenses" at bounding box center [33, 199] width 46 height 28
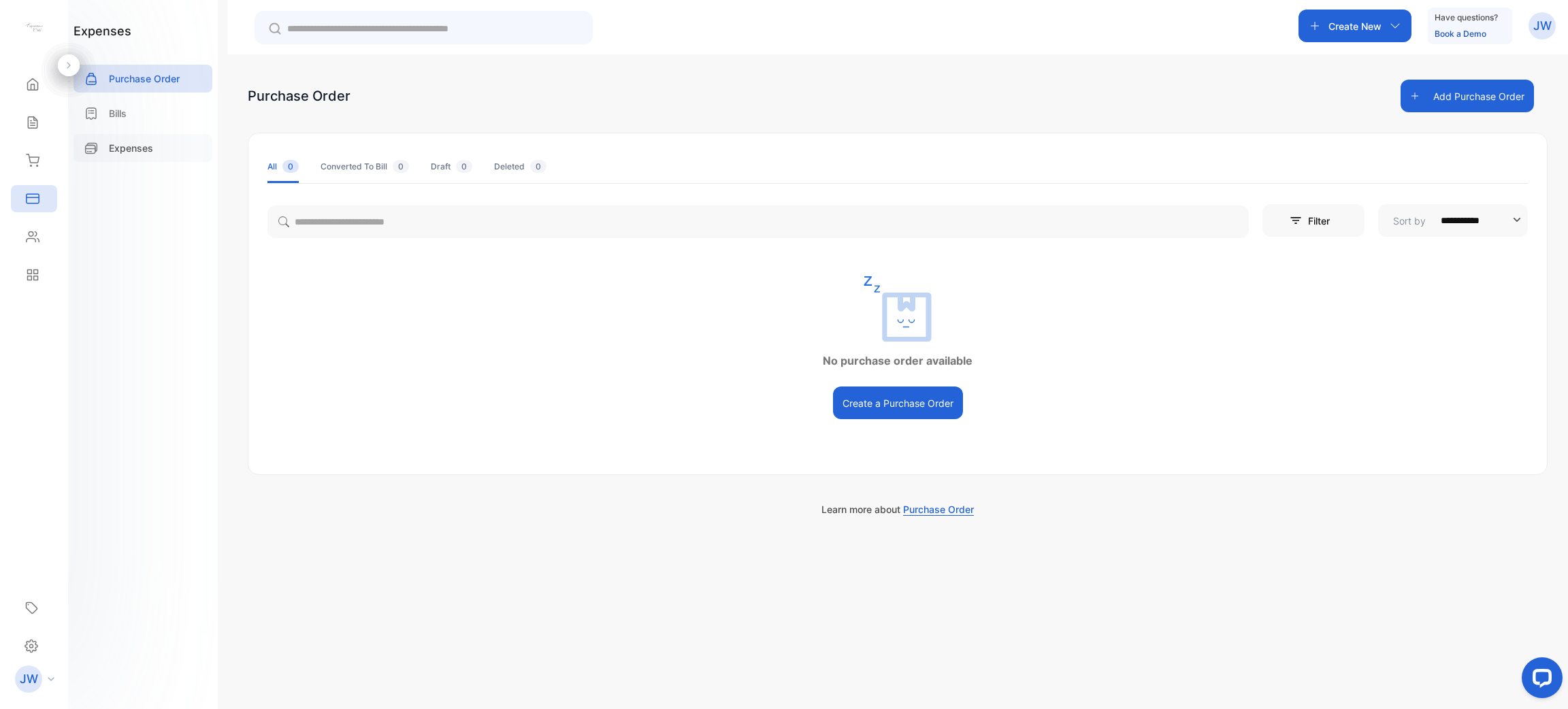
click at [116, 153] on p "Expenses" at bounding box center [131, 148] width 44 height 15
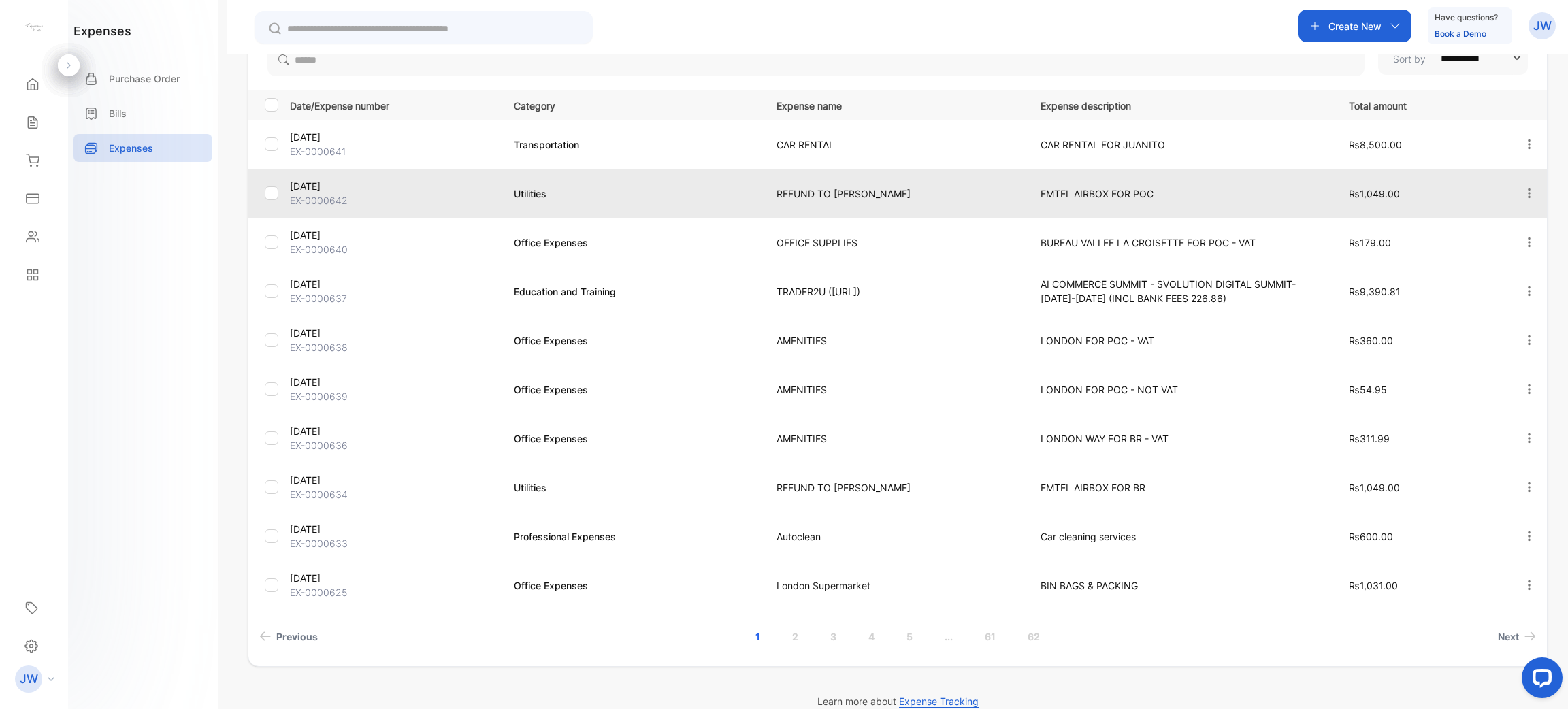
scroll to position [182, 0]
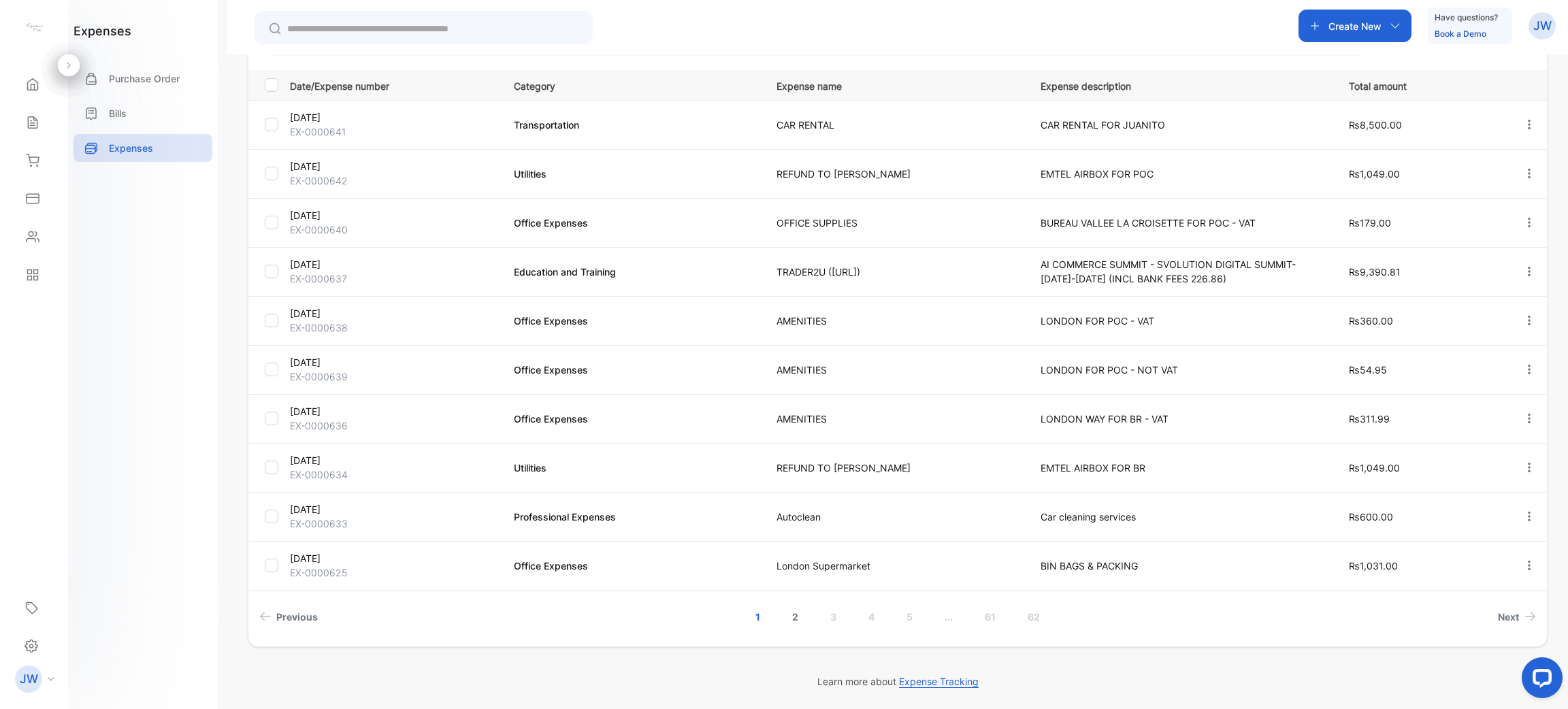
click at [786, 615] on link "2" at bounding box center [795, 617] width 38 height 26
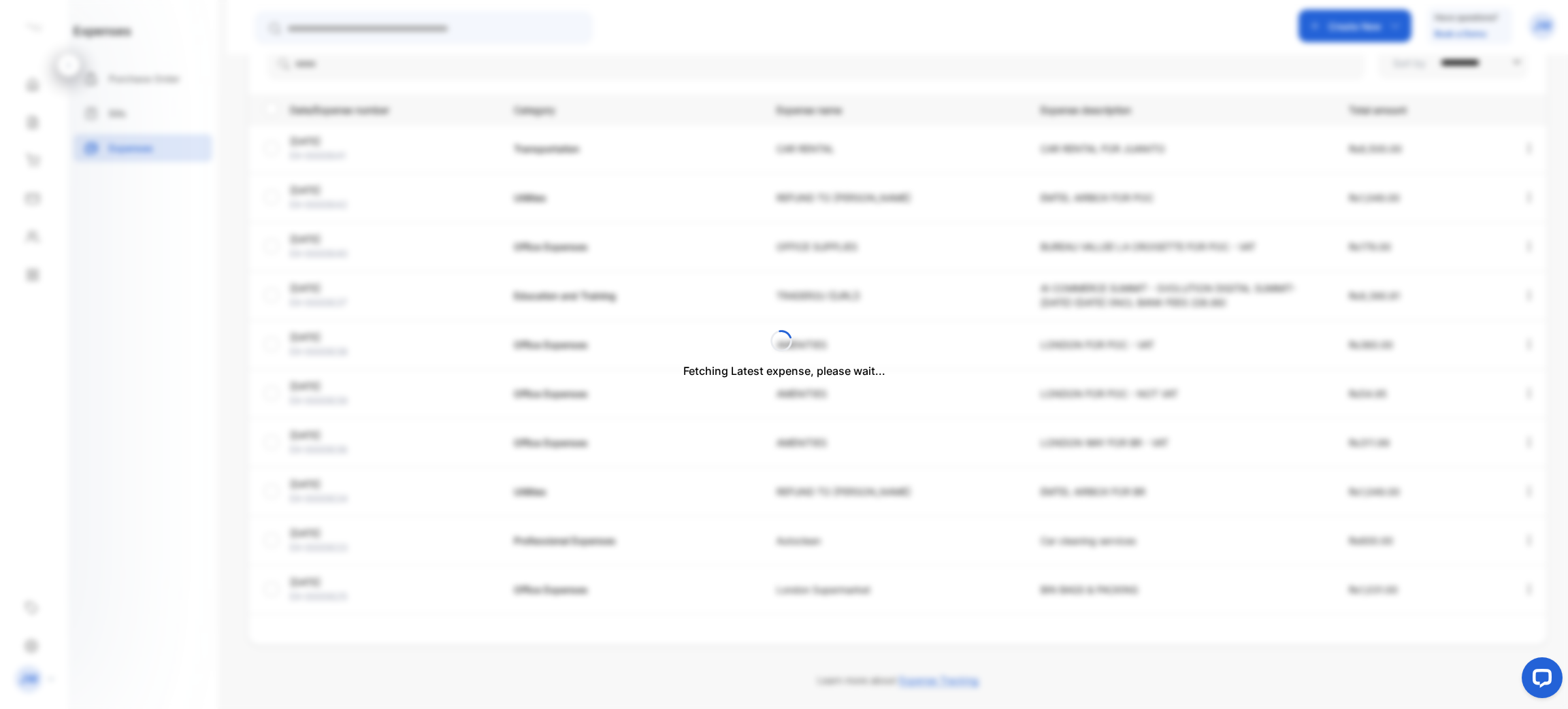
scroll to position [157, 0]
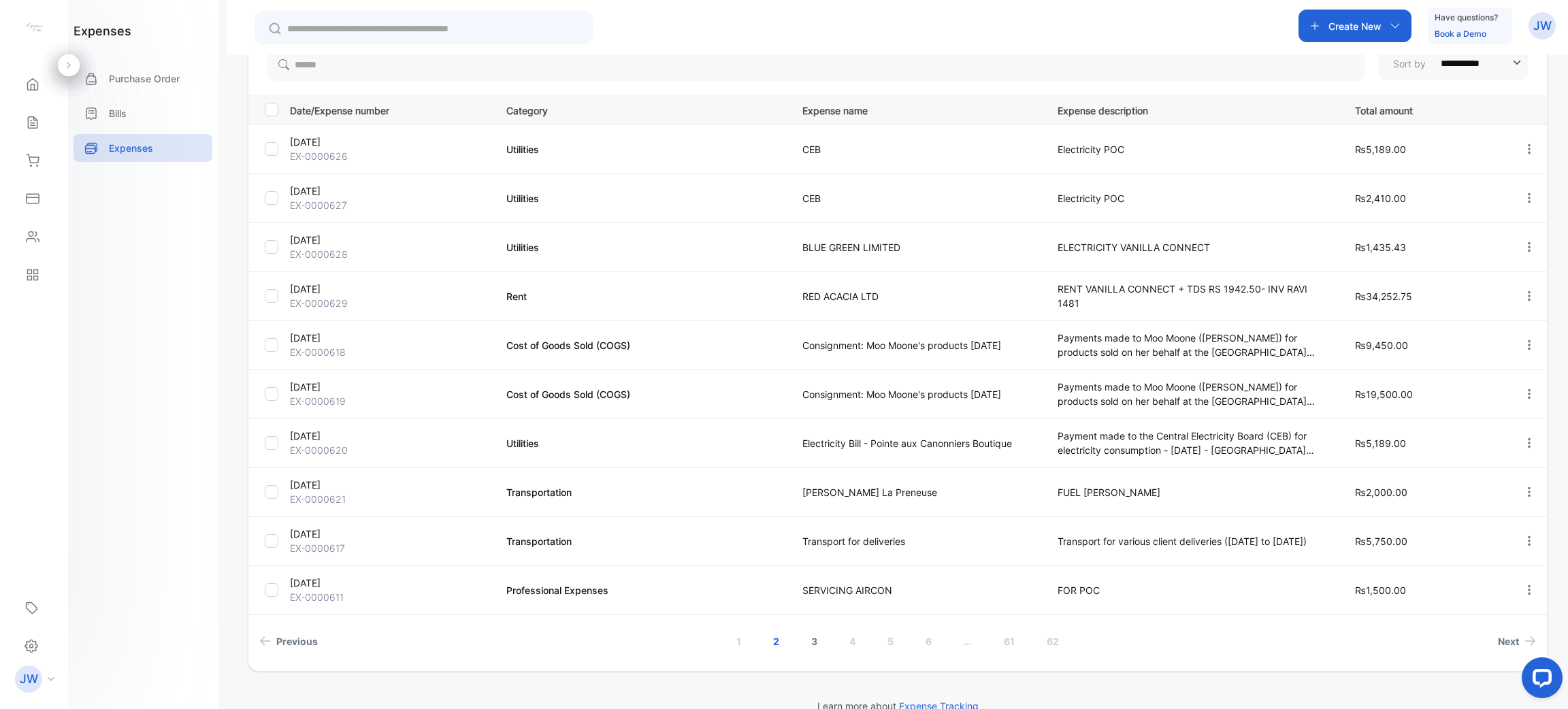
click at [812, 632] on link "3" at bounding box center [814, 641] width 38 height 26
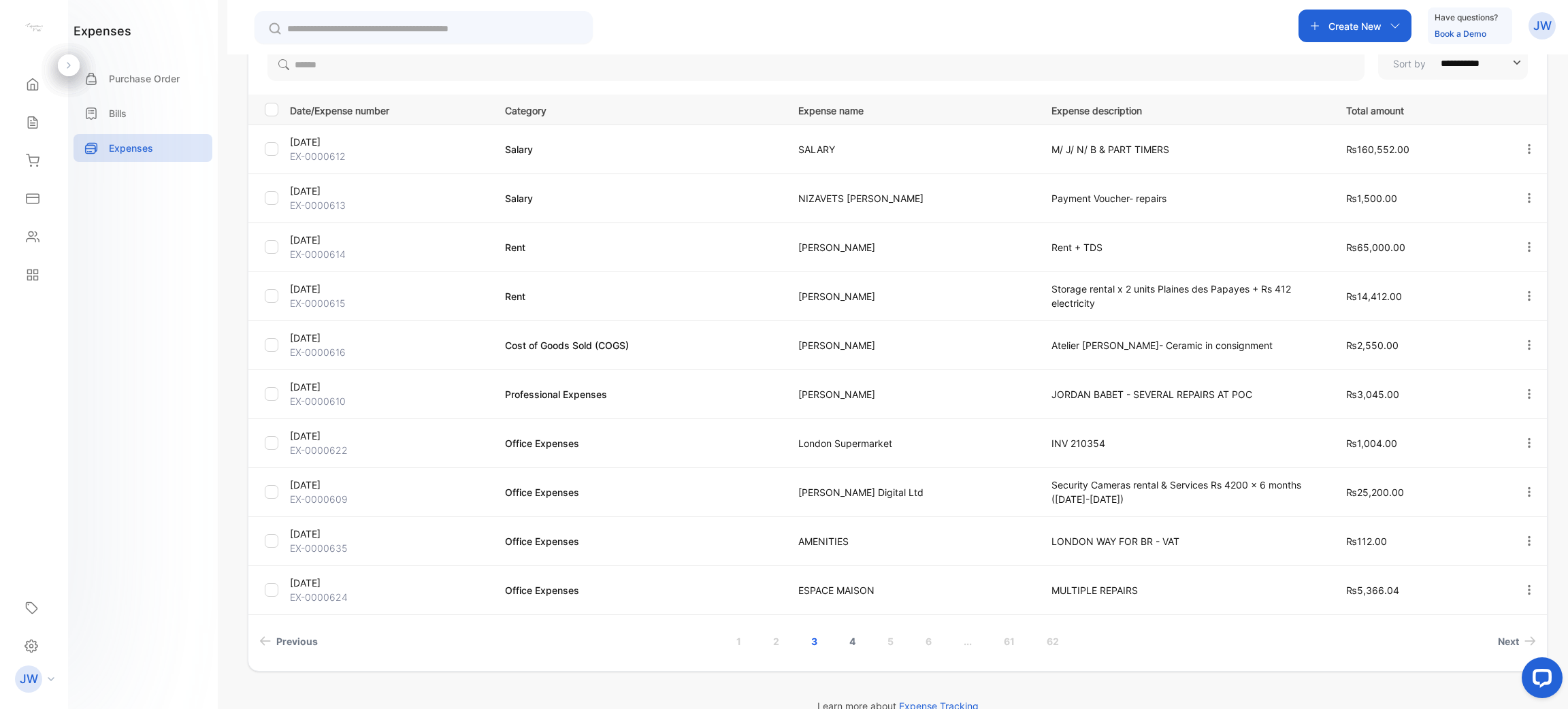
click at [847, 639] on link "4" at bounding box center [852, 641] width 38 height 26
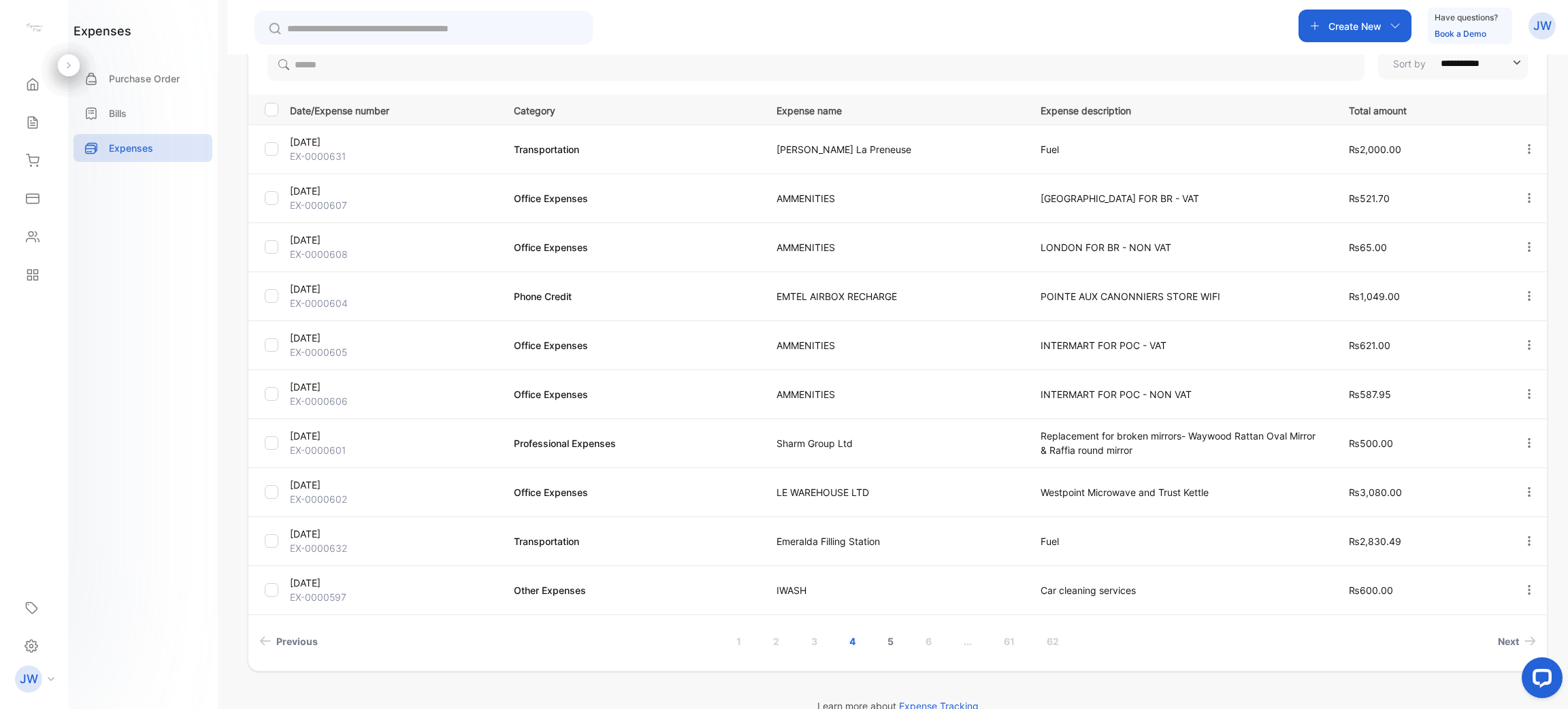
click at [884, 643] on link "5" at bounding box center [889, 641] width 38 height 26
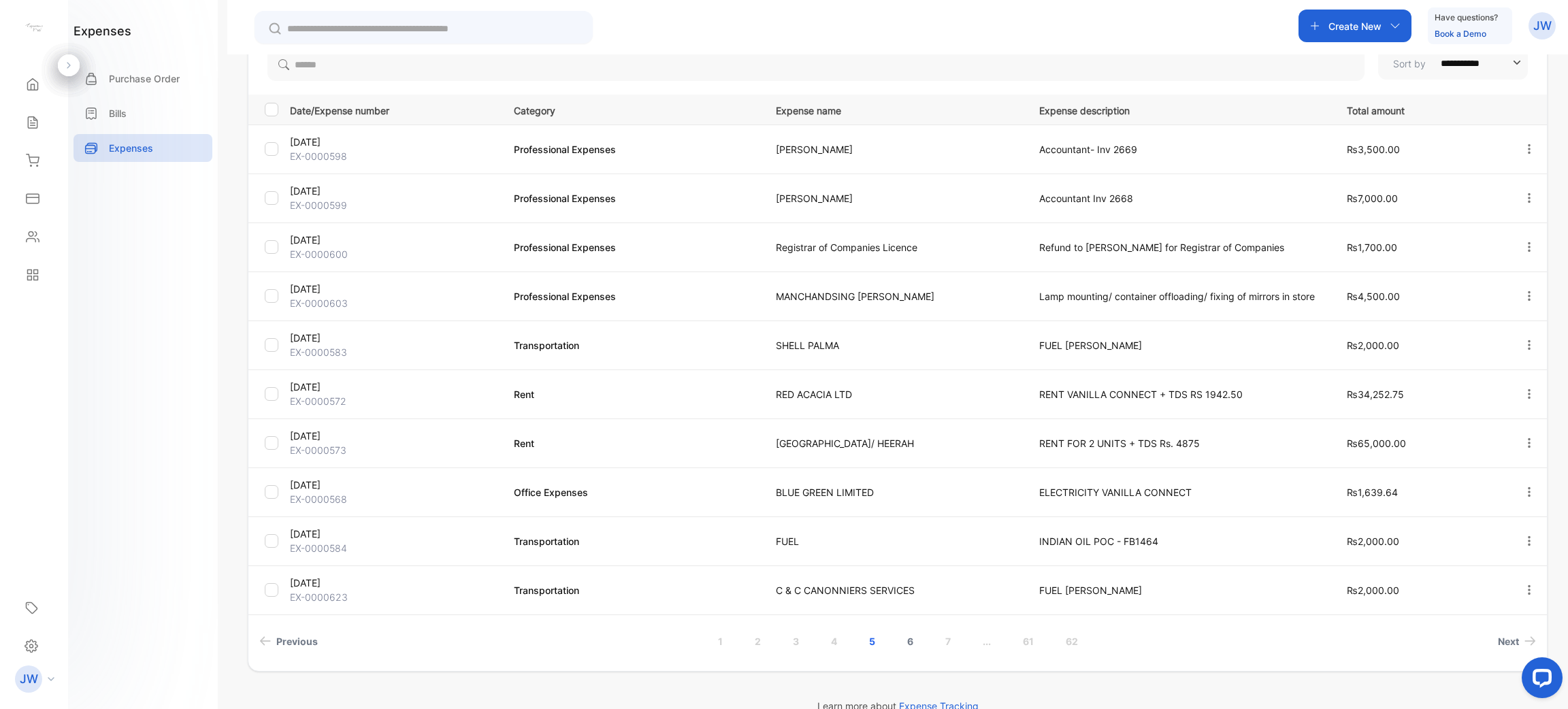
click at [904, 646] on link "6" at bounding box center [910, 641] width 38 height 26
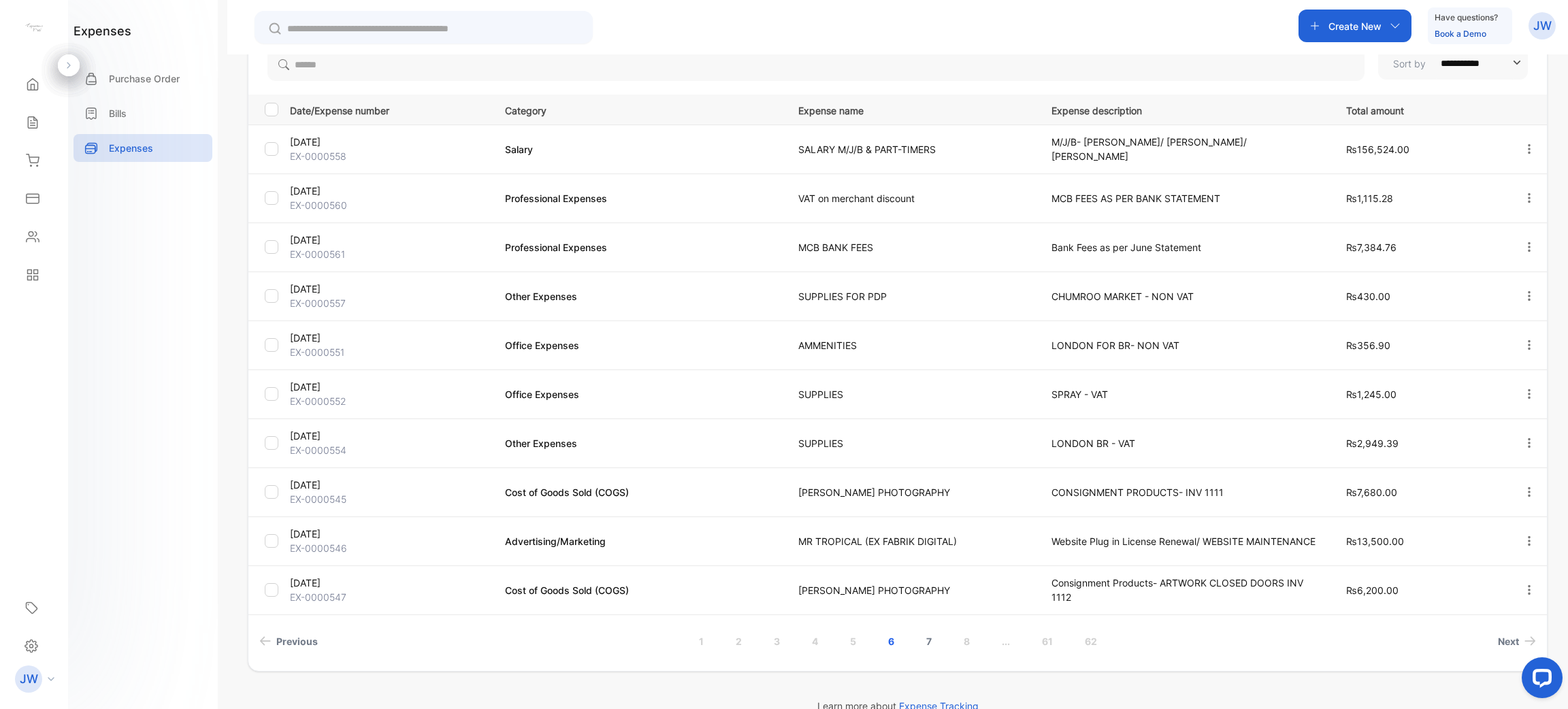
click at [929, 639] on link "7" at bounding box center [929, 641] width 38 height 26
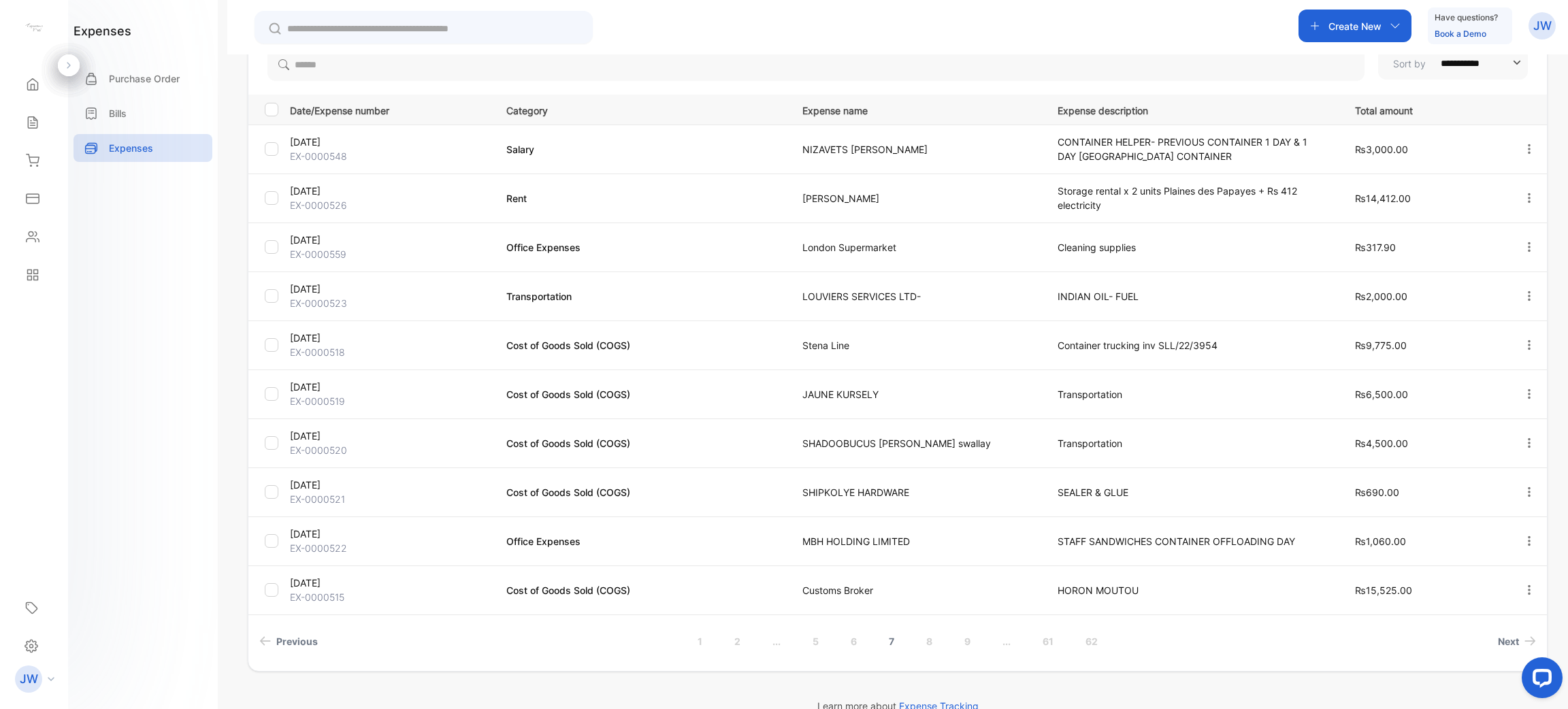
click at [929, 639] on link "8" at bounding box center [929, 641] width 38 height 26
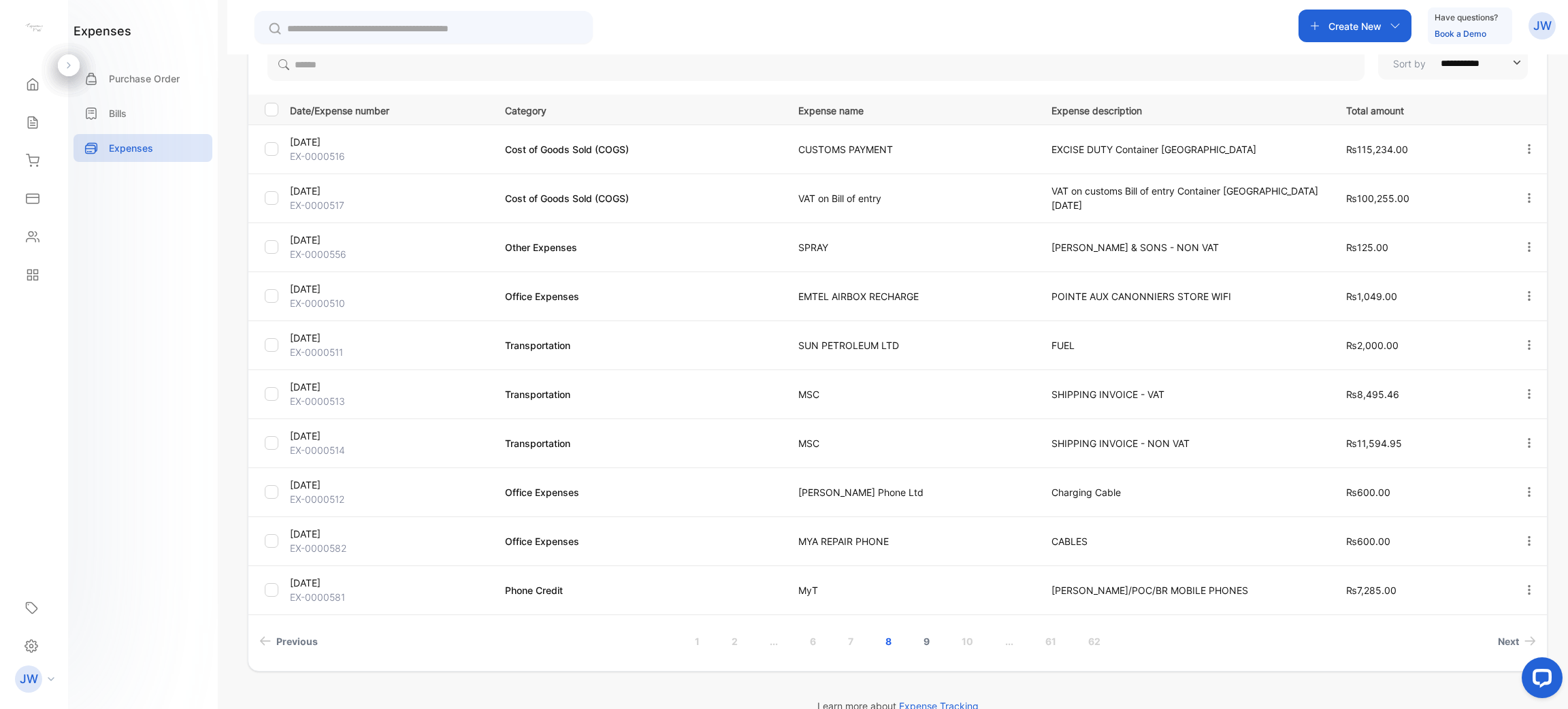
click at [924, 641] on link "9" at bounding box center [926, 641] width 38 height 26
